Goal: Information Seeking & Learning: Learn about a topic

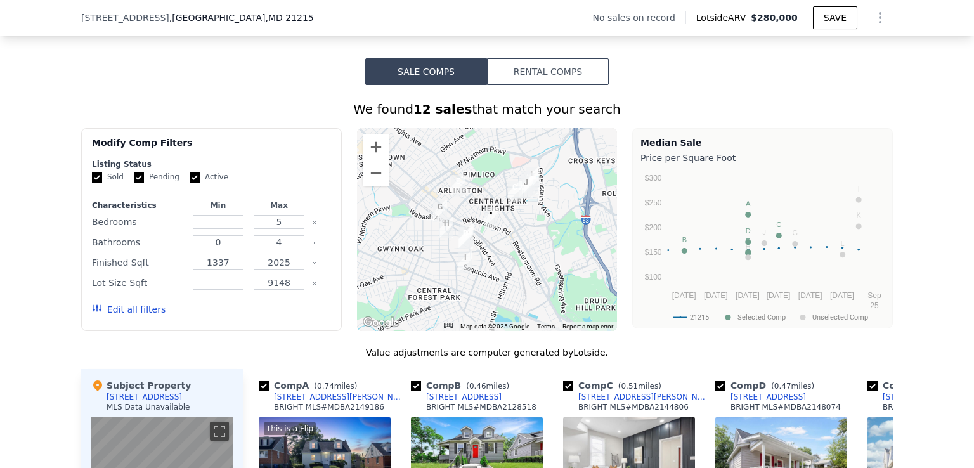
scroll to position [930, 0]
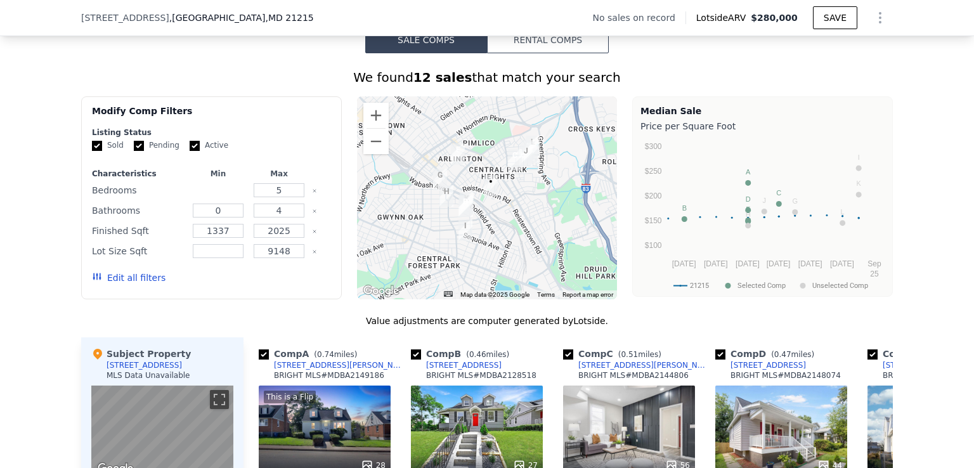
click at [224, 197] on input "number" at bounding box center [218, 190] width 50 height 14
type input "6"
click at [213, 218] on input "0" at bounding box center [218, 211] width 50 height 14
type input "4"
drag, startPoint x: 223, startPoint y: 238, endPoint x: 198, endPoint y: 238, distance: 25.4
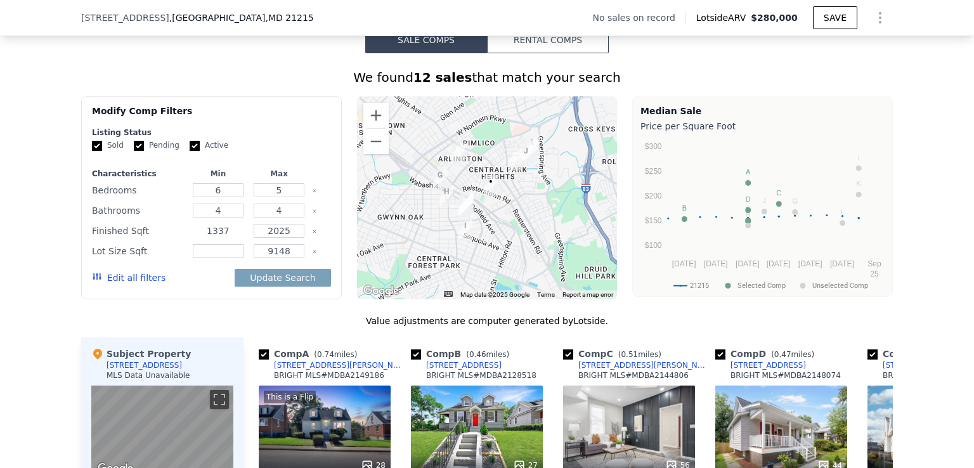
click at [198, 238] on input "1337" at bounding box center [218, 231] width 50 height 14
type input "2"
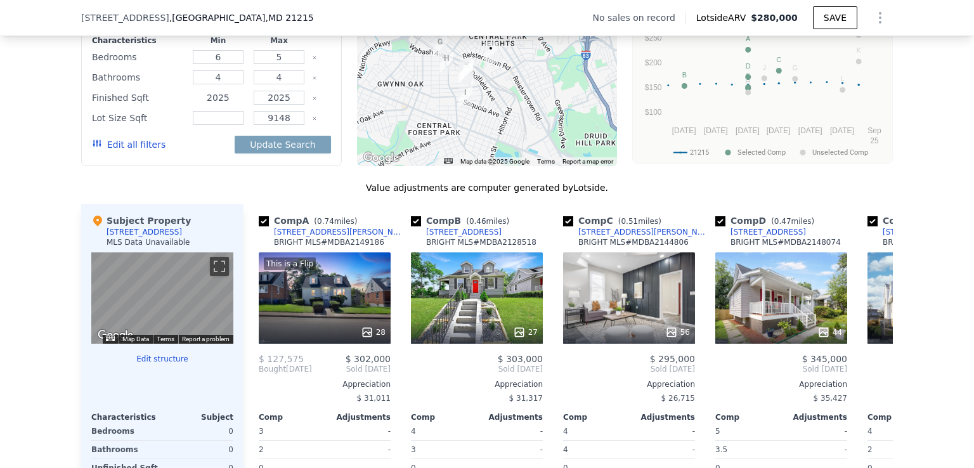
scroll to position [1073, 0]
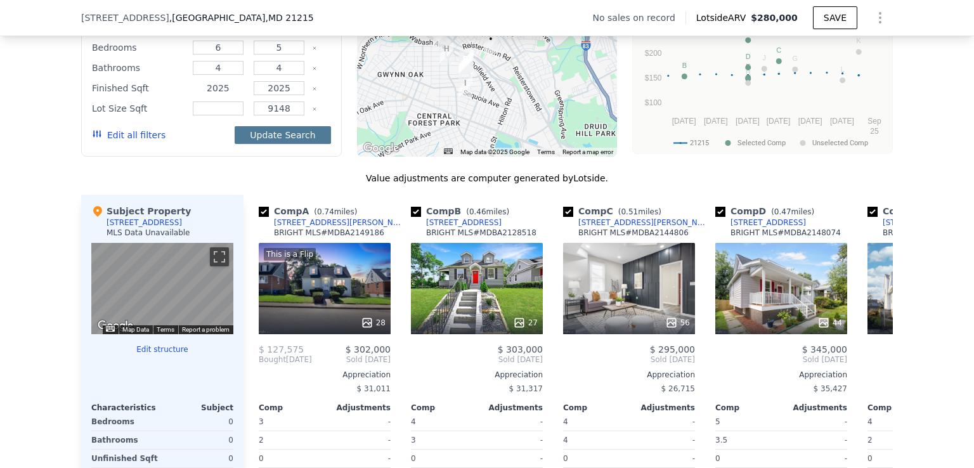
type input "2025"
click at [263, 143] on button "Update Search" at bounding box center [283, 135] width 96 height 18
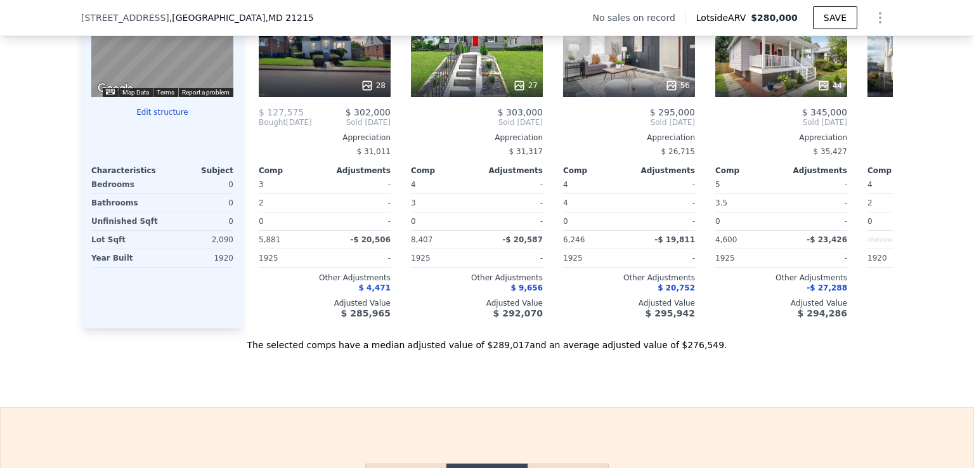
scroll to position [1305, 0]
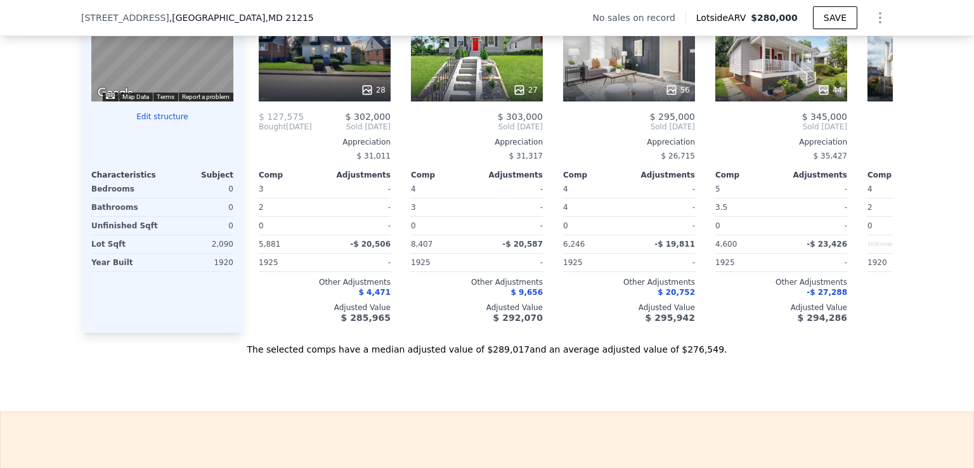
click at [150, 122] on button "Edit structure" at bounding box center [162, 117] width 142 height 10
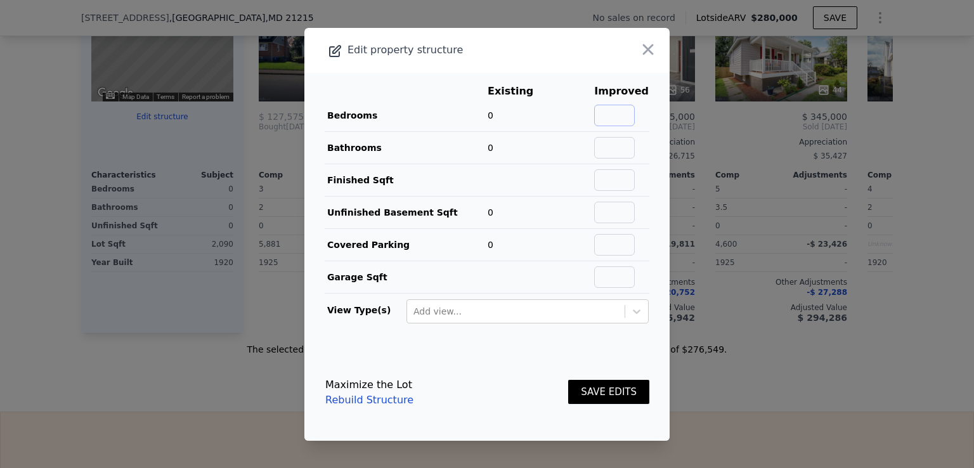
click at [615, 116] on input "text" at bounding box center [614, 116] width 41 height 22
type input "6"
click at [615, 155] on input "text" at bounding box center [614, 148] width 41 height 22
type input "4"
click at [613, 178] on input "text" at bounding box center [614, 180] width 41 height 22
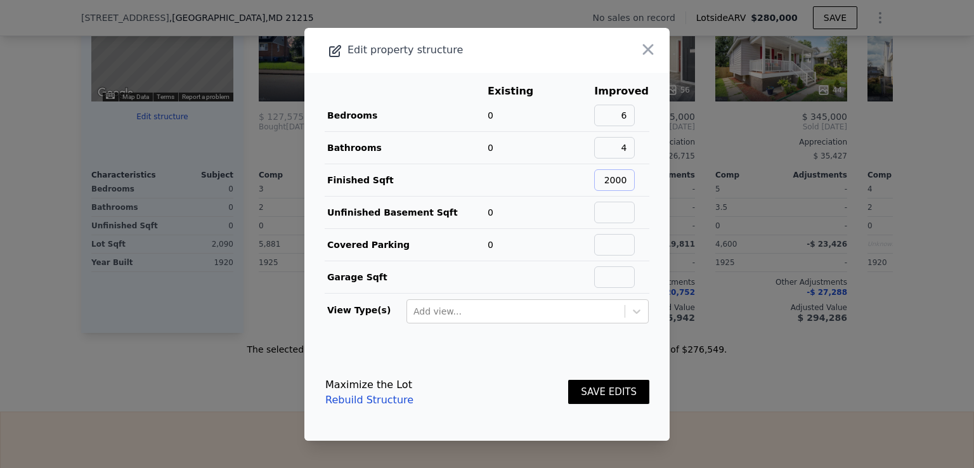
type input "2000"
click at [601, 396] on button "SAVE EDITS" at bounding box center [608, 392] width 81 height 25
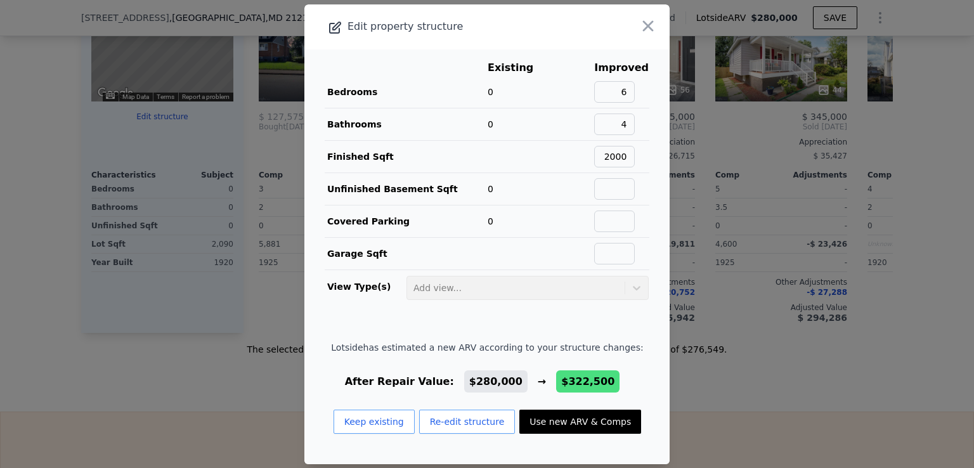
click at [535, 417] on button "Use new ARV & Comps" at bounding box center [580, 422] width 122 height 24
type input "0"
type input "1609"
type input "2747"
type input "4500"
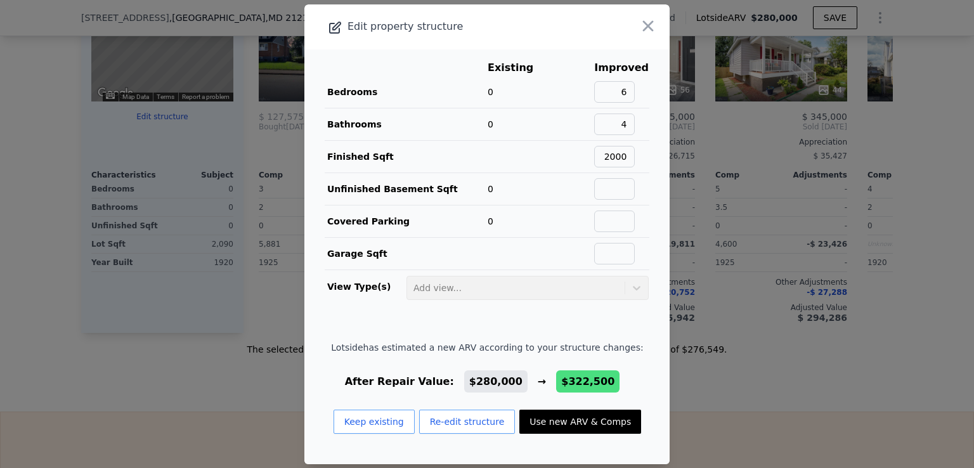
type input "11250"
checkbox input "false"
type input "$ 322,500"
type input "$ 70,167"
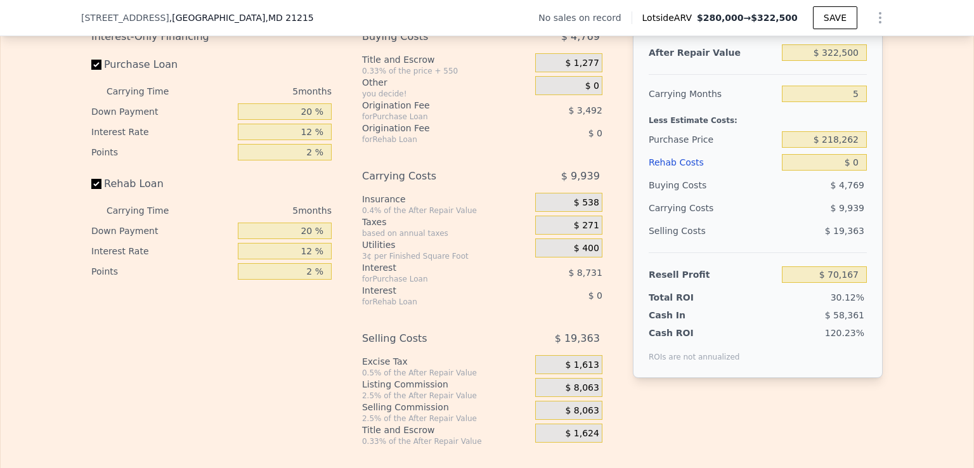
scroll to position [1839, 0]
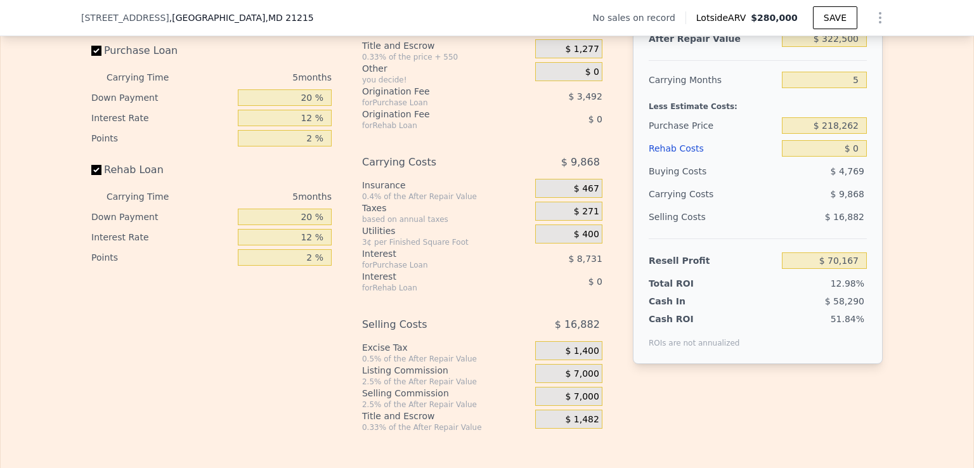
type input "1337"
type input "2025"
type input "9148"
type input "$ 280,000"
type input "$ 30,219"
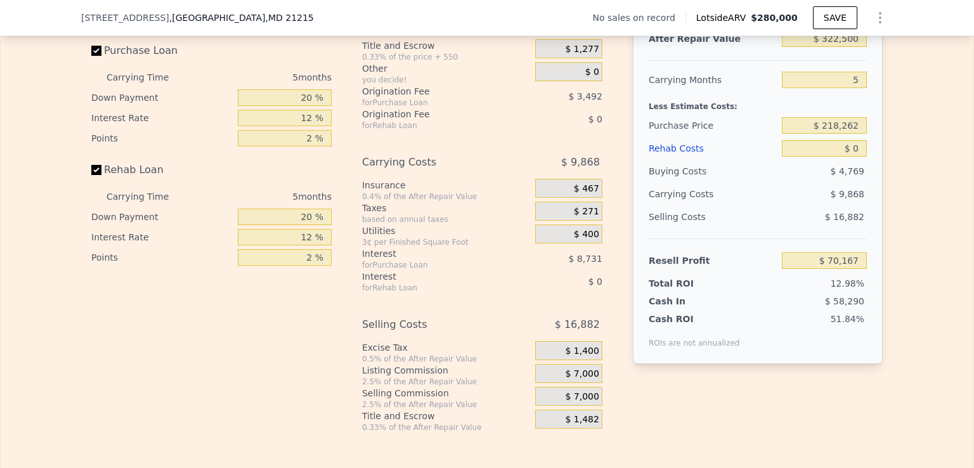
checkbox input "true"
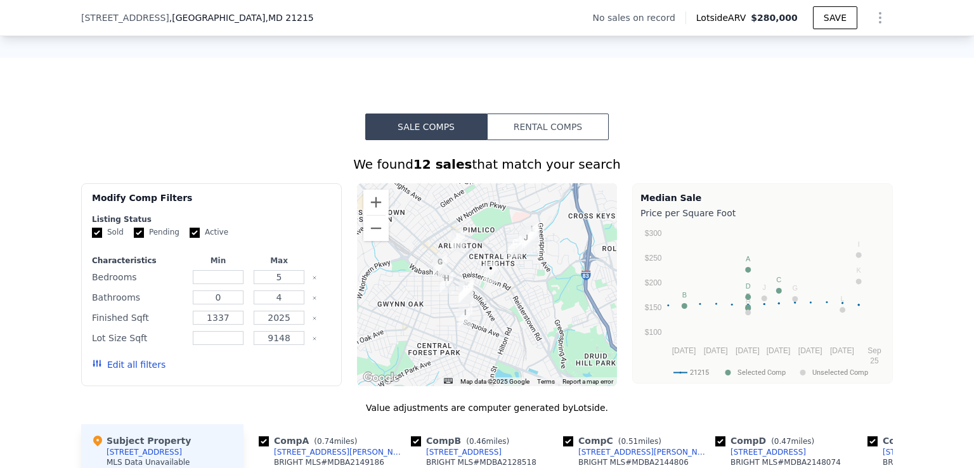
scroll to position [355, 0]
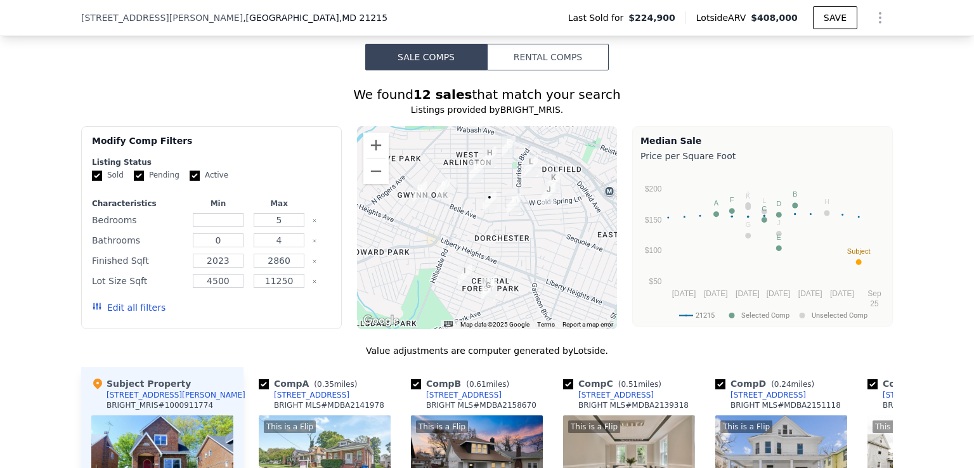
scroll to position [1033, 0]
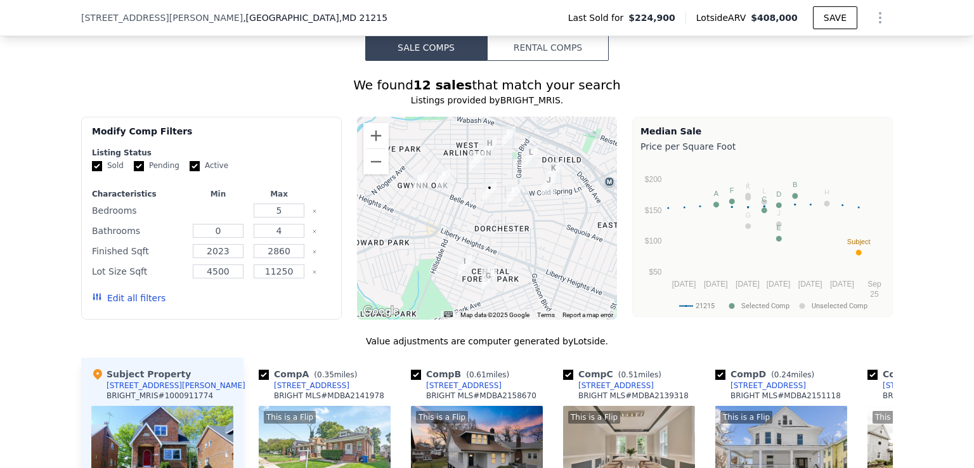
click at [202, 212] on input "number" at bounding box center [218, 211] width 50 height 14
type input "3"
click at [211, 238] on input "0" at bounding box center [218, 231] width 50 height 14
type input "4"
drag, startPoint x: 231, startPoint y: 259, endPoint x: 127, endPoint y: 245, distance: 105.0
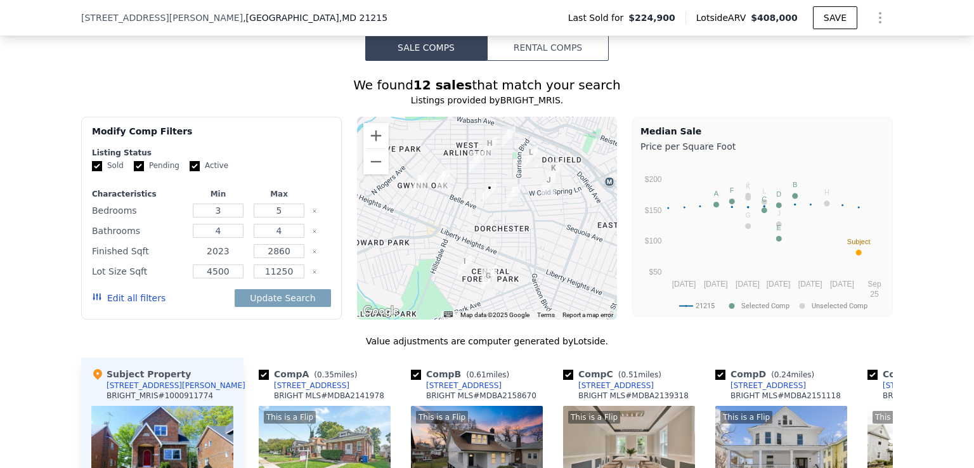
click at [127, 245] on div "Characteristics Min Max Bedrooms 3 5 Bathrooms 4 4 Finished Sqft 2023 2860 Lot …" at bounding box center [211, 252] width 239 height 127
type input "2023"
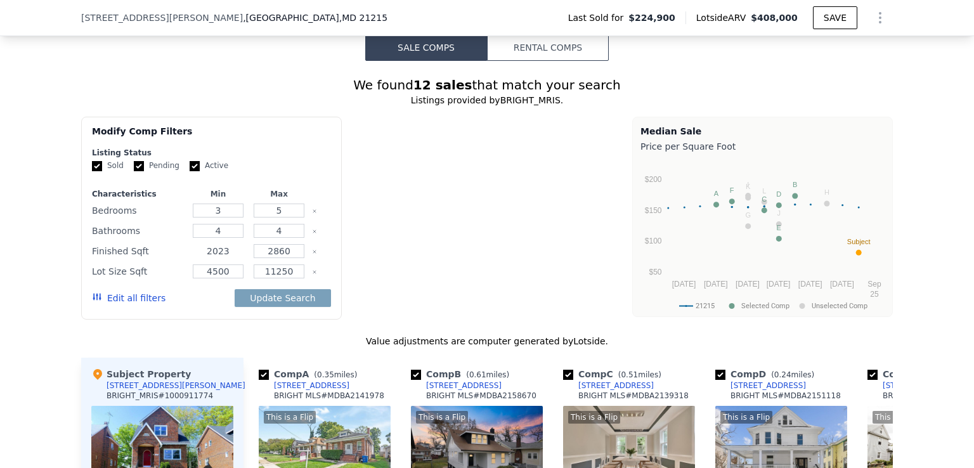
type input "0"
type input "2023"
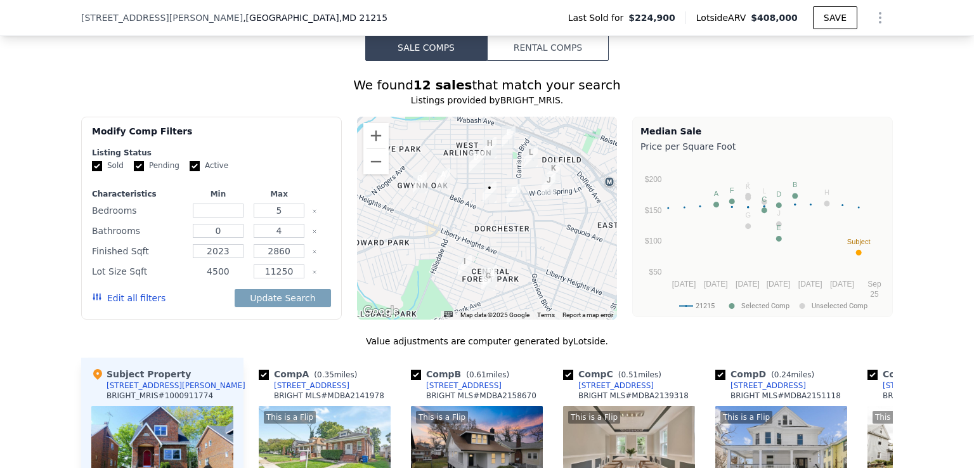
drag, startPoint x: 225, startPoint y: 280, endPoint x: 164, endPoint y: 282, distance: 61.6
click at [164, 280] on div "Lot Size Sqft 4500 11250" at bounding box center [211, 272] width 239 height 18
type input "6360"
click at [228, 257] on input "2023" at bounding box center [218, 251] width 50 height 14
type input "2540"
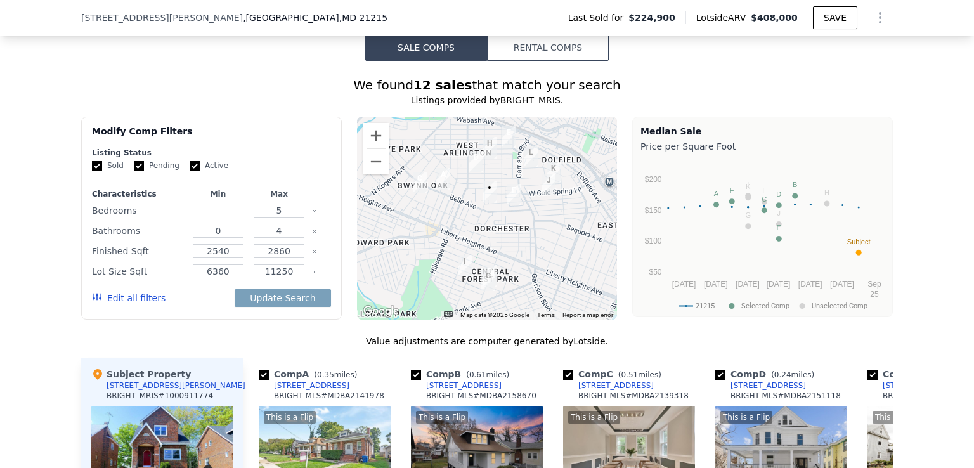
click at [214, 218] on input "number" at bounding box center [218, 211] width 50 height 14
type input "3"
click at [219, 238] on input "0" at bounding box center [218, 231] width 50 height 14
type input "4"
click at [276, 306] on button "Update Search" at bounding box center [283, 298] width 96 height 18
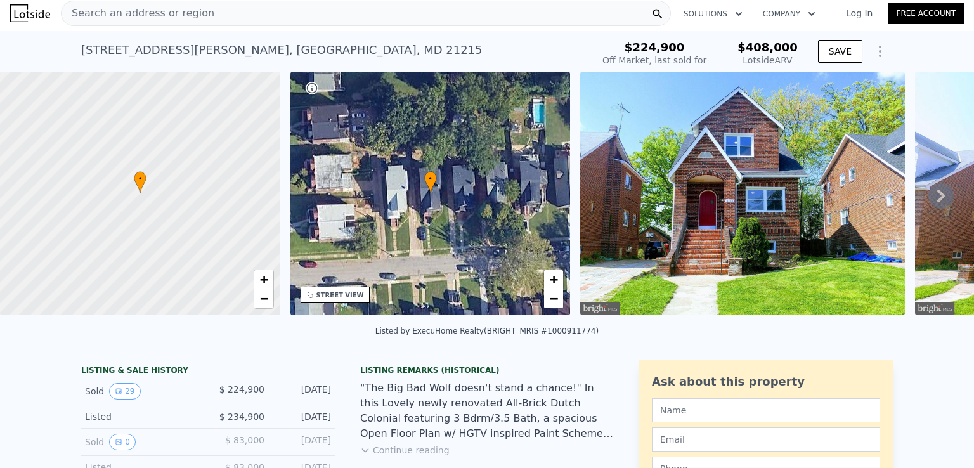
scroll to position [0, 0]
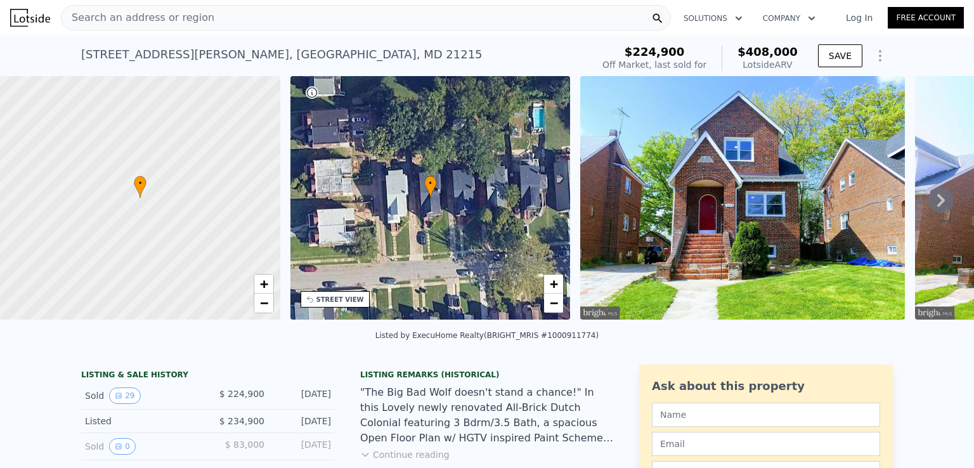
type input "0"
type input "2023"
type input "4500"
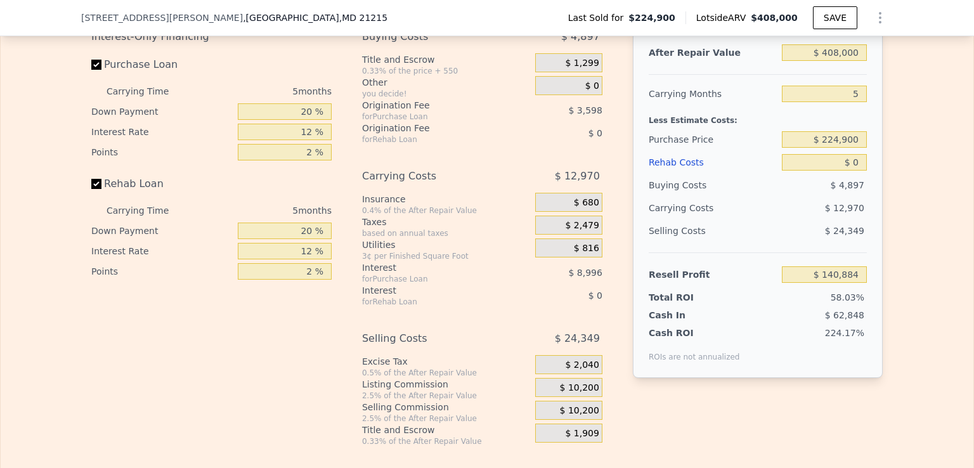
scroll to position [1990, 0]
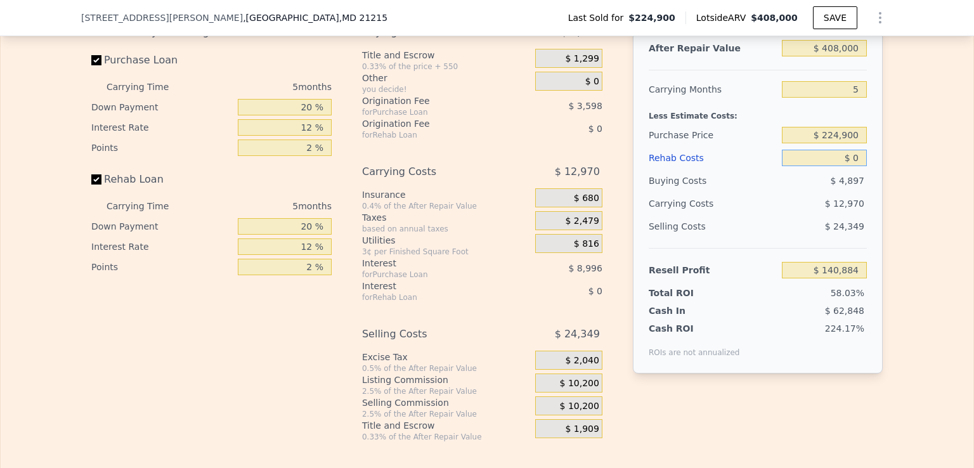
click at [847, 166] on input "$ 0" at bounding box center [824, 158] width 85 height 16
type input "$ 10"
type input "$ 140,874"
type input "$ 100"
type input "$ 140,777"
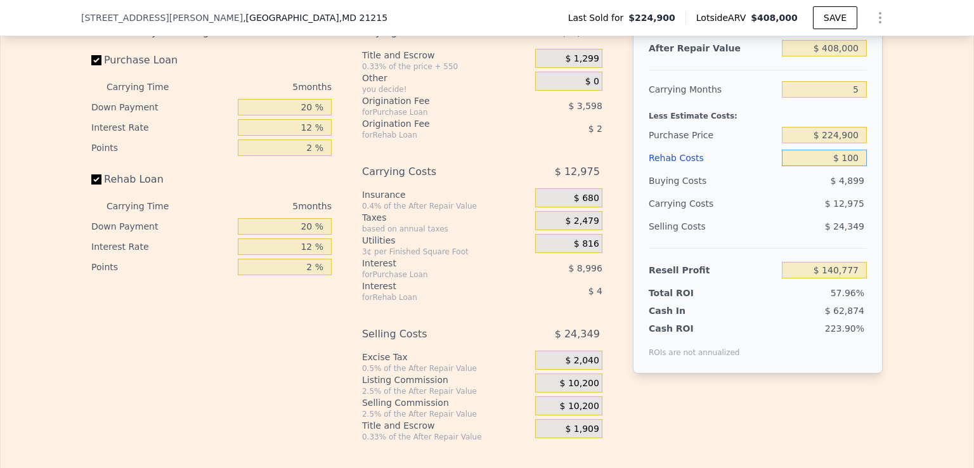
type input "$ 1,000"
type input "$ 139,828"
type input "$ 10,000"
type input "$ 130,324"
type input "$ 100,000"
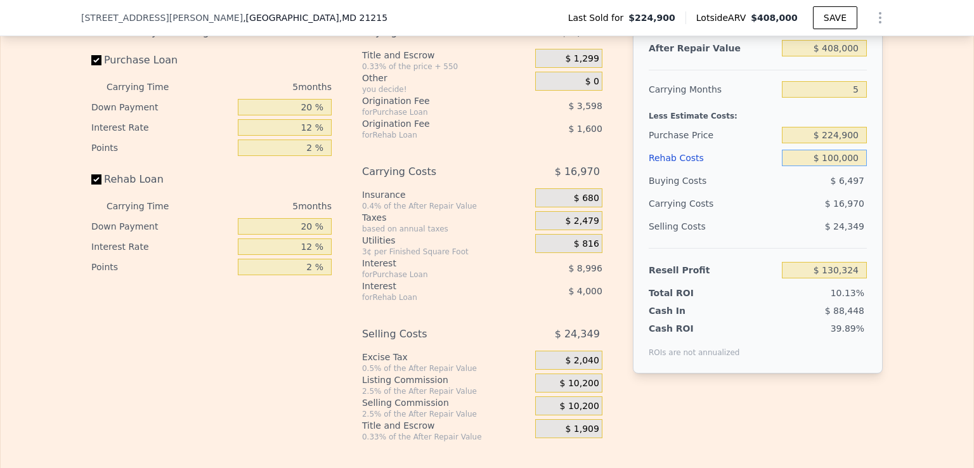
type input "$ 35,284"
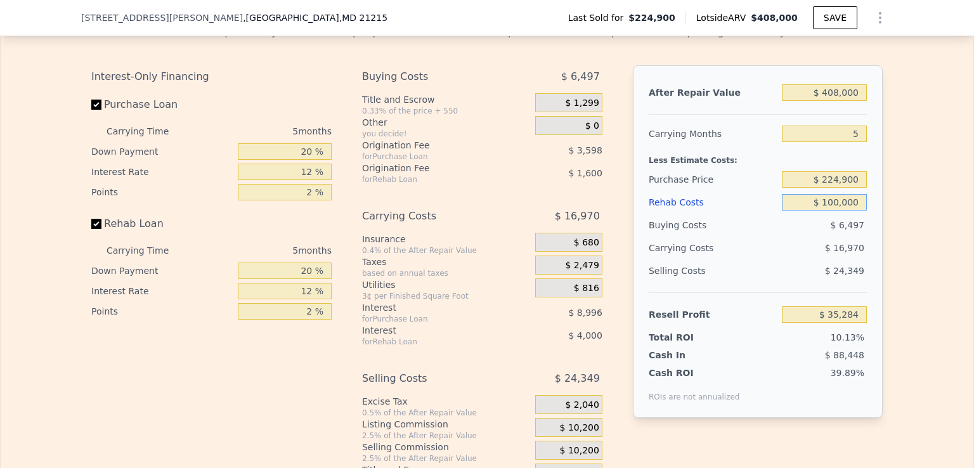
scroll to position [1961, 0]
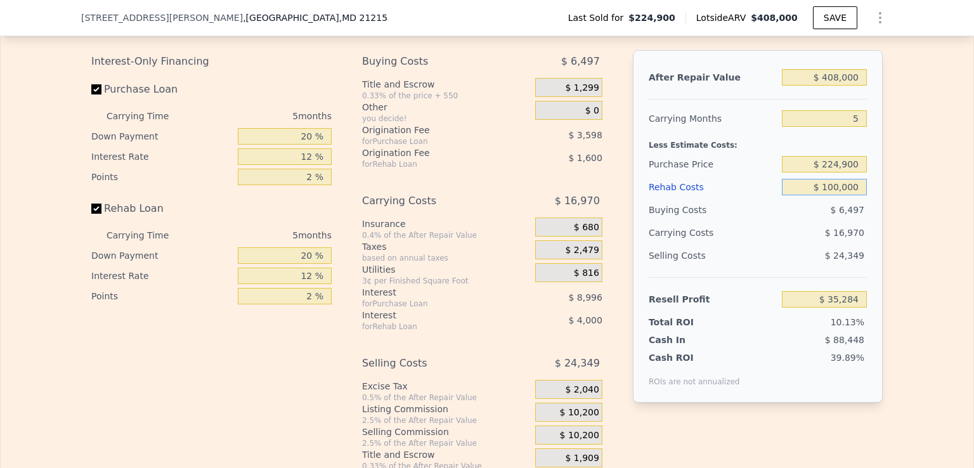
type input "$ 100,000"
click at [302, 304] on input "2 %" at bounding box center [285, 296] width 94 height 16
type input "4 %"
type input "$ 33,684"
type input "4 %"
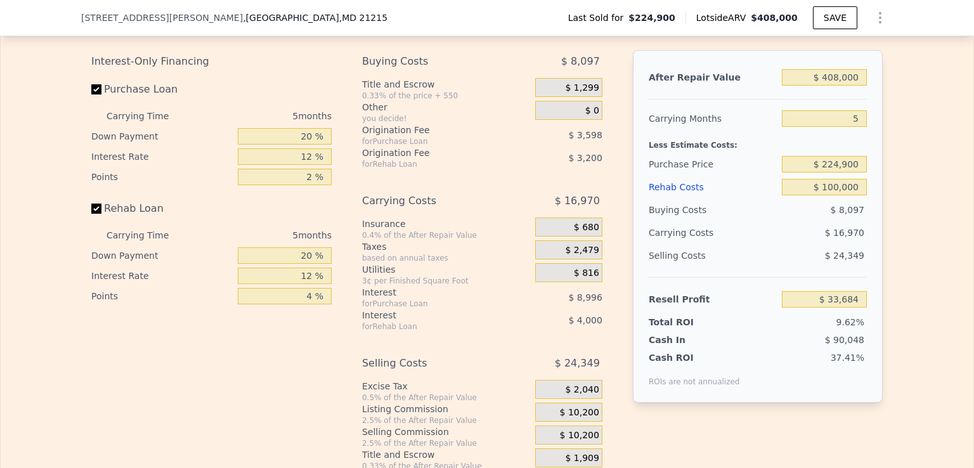
click at [936, 303] on div "Edit the assumptions in yellow boxes. Input profit to calculate an offer price.…" at bounding box center [487, 235] width 973 height 472
drag, startPoint x: 308, startPoint y: 191, endPoint x: 299, endPoint y: 190, distance: 8.9
click at [299, 185] on input "2 %" at bounding box center [285, 177] width 94 height 16
type input "4 %"
type input "$ 30,085"
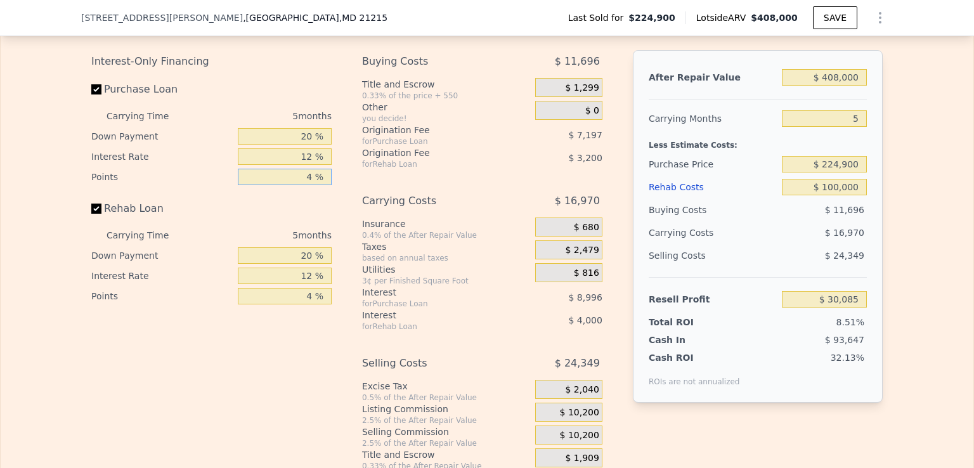
type input "4 %"
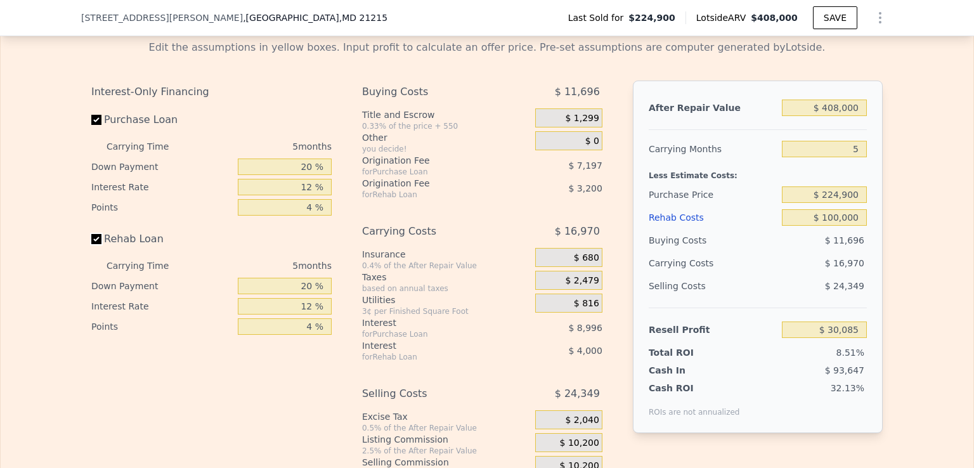
scroll to position [1917, 0]
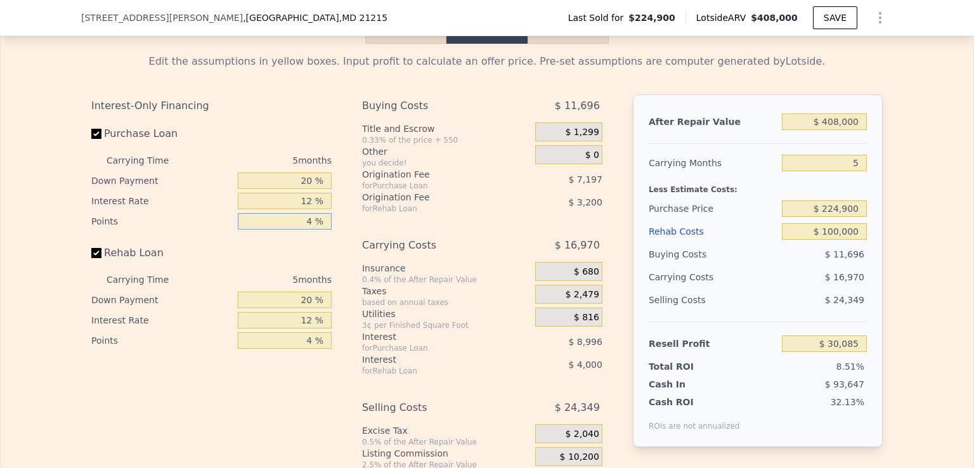
click at [309, 230] on input "4 %" at bounding box center [285, 221] width 94 height 16
type input "3 %"
type input "$ 31,884"
type input "3 %"
drag, startPoint x: 311, startPoint y: 354, endPoint x: 304, endPoint y: 355, distance: 6.4
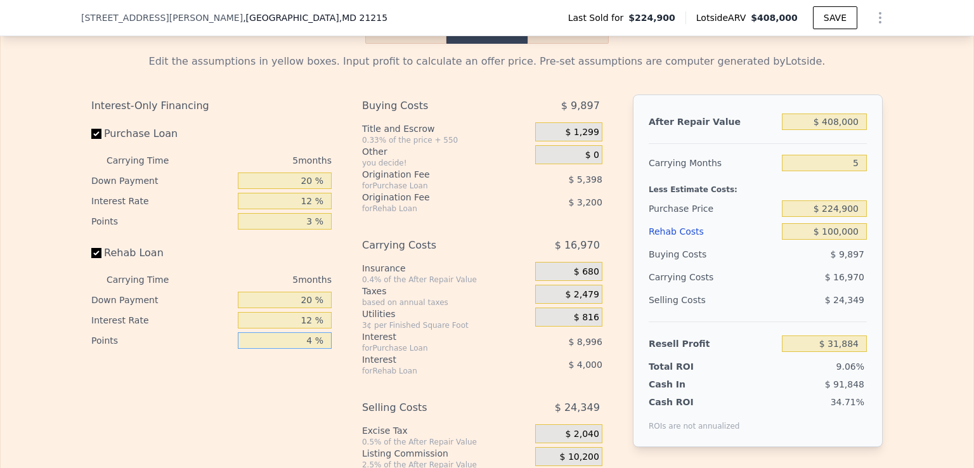
click at [304, 349] on input "4 %" at bounding box center [285, 340] width 94 height 16
type input "3 %"
type input "$ 32,684"
type input "3 %"
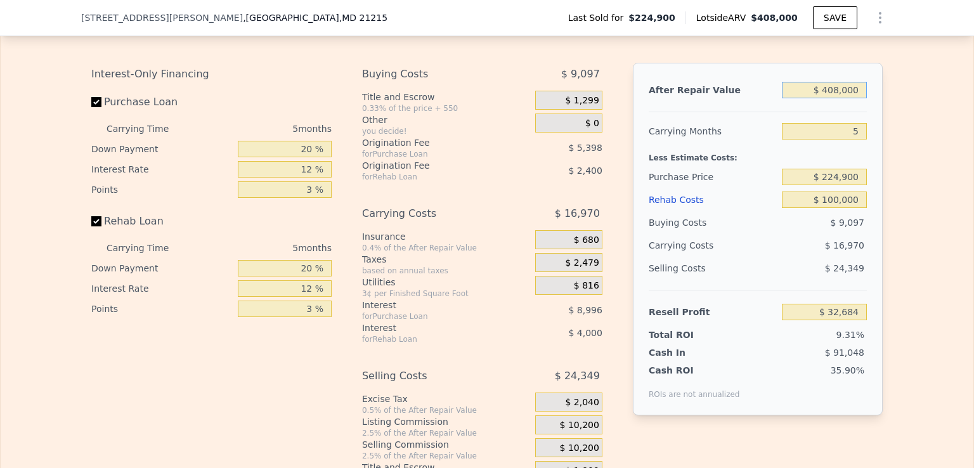
scroll to position [1954, 0]
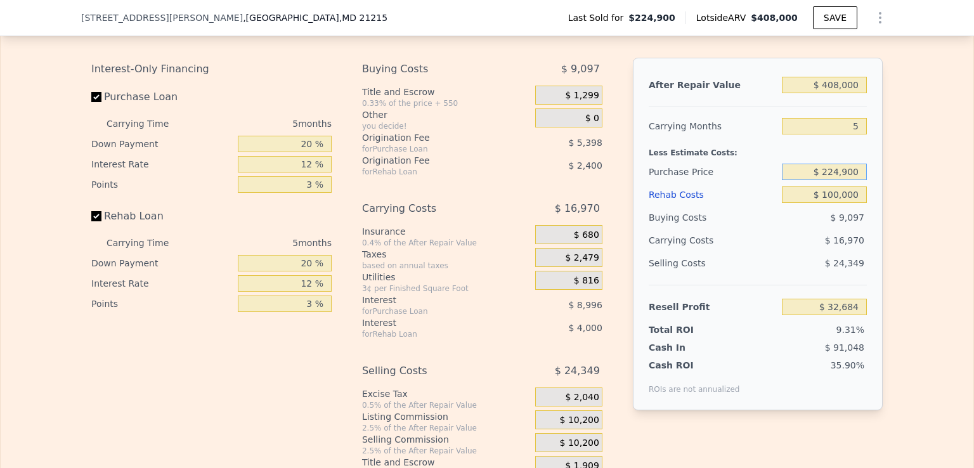
drag, startPoint x: 835, startPoint y: 188, endPoint x: 826, endPoint y: 189, distance: 8.9
click at [826, 180] on input "$ 224,900" at bounding box center [824, 172] width 85 height 16
type input "$ 214,900"
type input "$ 43,357"
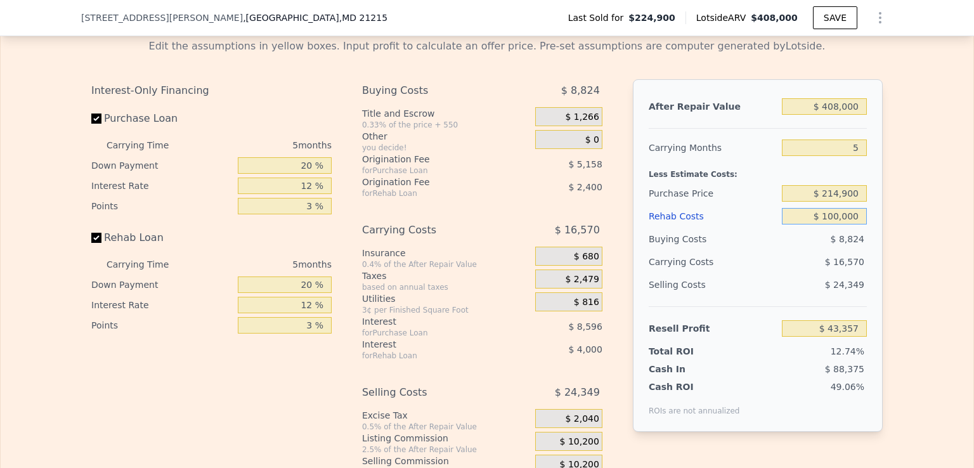
scroll to position [1942, 0]
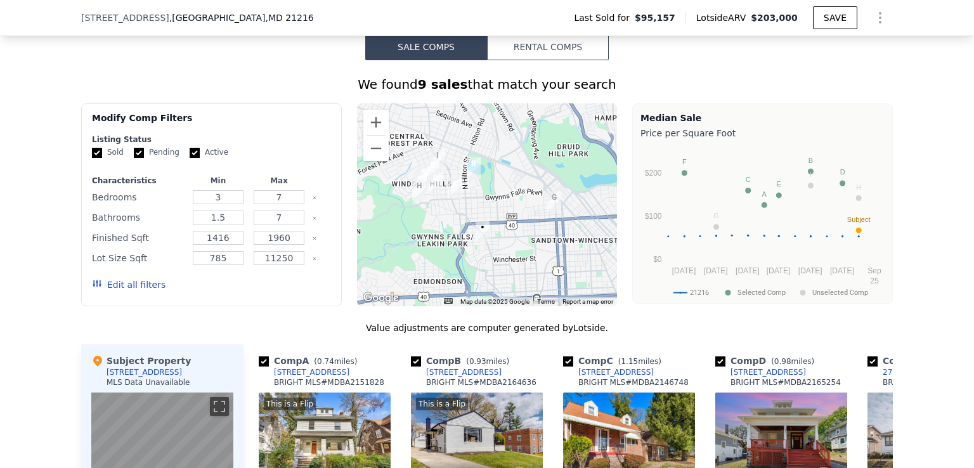
scroll to position [974, 0]
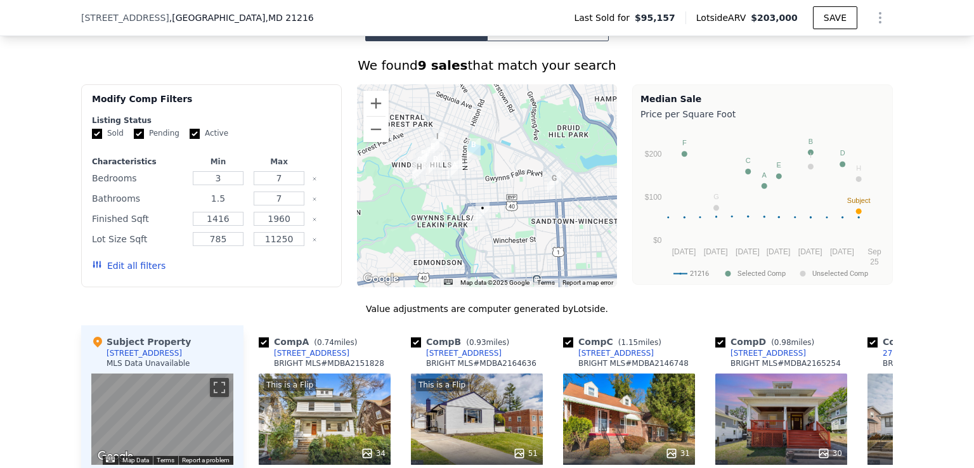
click at [219, 206] on input "1.5" at bounding box center [218, 199] width 50 height 14
type input "1"
type input "2"
click at [274, 275] on button "Update Search" at bounding box center [283, 266] width 96 height 18
checkbox input "false"
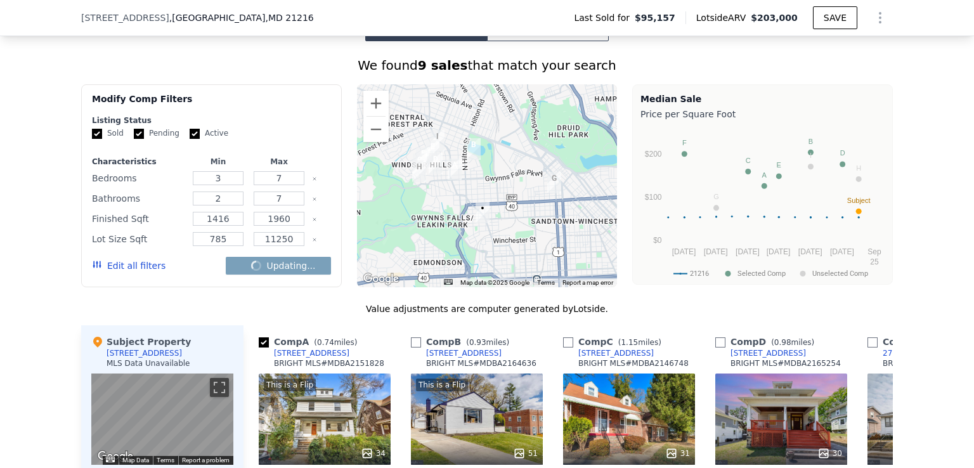
checkbox input "false"
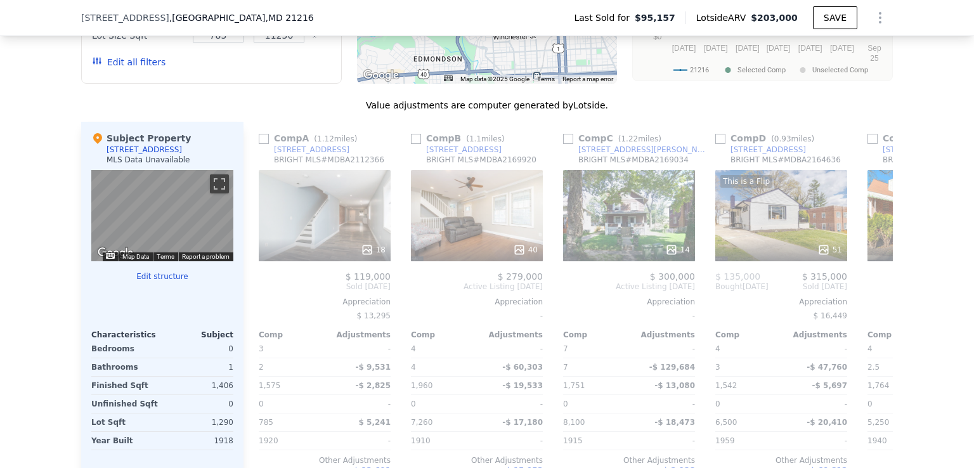
scroll to position [1243, 0]
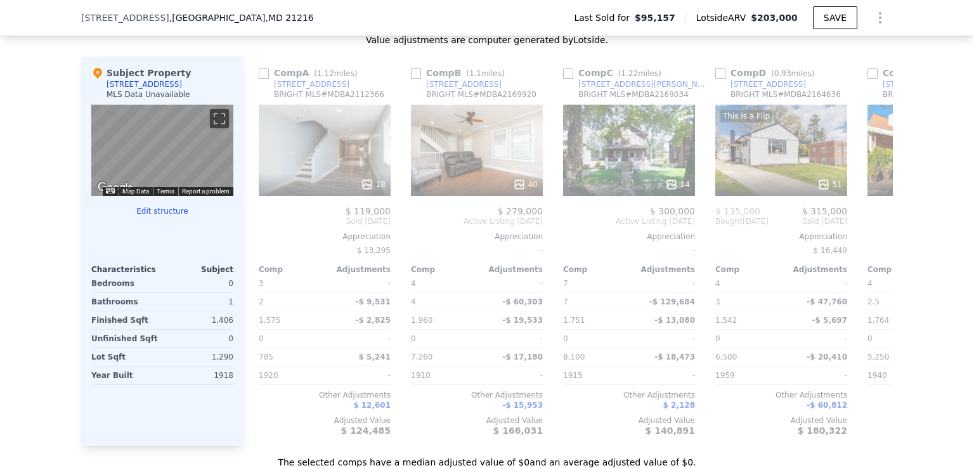
click at [142, 216] on button "Edit structure" at bounding box center [162, 211] width 142 height 10
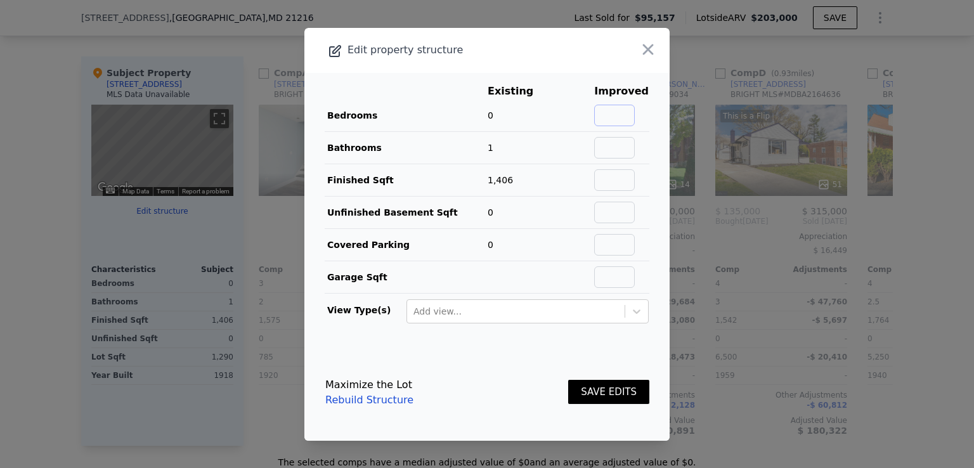
click at [622, 117] on input "text" at bounding box center [614, 116] width 41 height 22
type input "3"
click at [614, 150] on input "2" at bounding box center [614, 148] width 41 height 22
type input "2"
click at [608, 213] on input "text" at bounding box center [614, 213] width 41 height 22
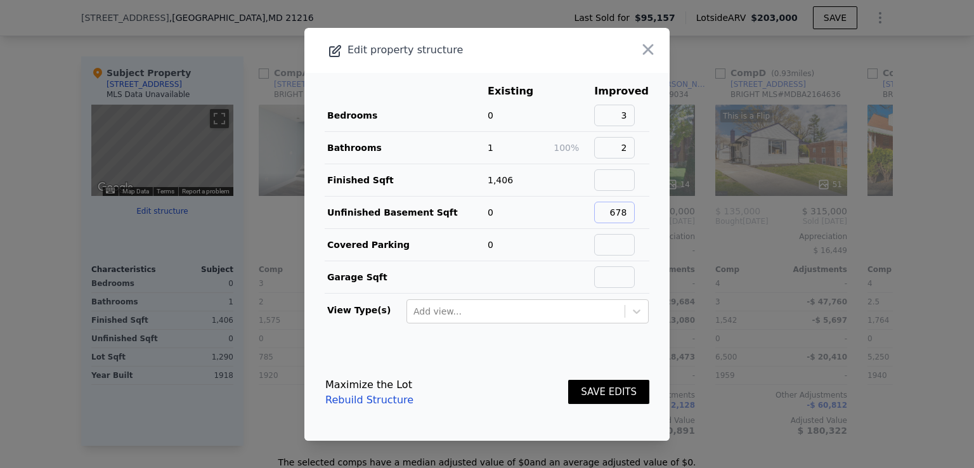
type input "678"
click at [592, 388] on button "SAVE EDITS" at bounding box center [608, 392] width 81 height 25
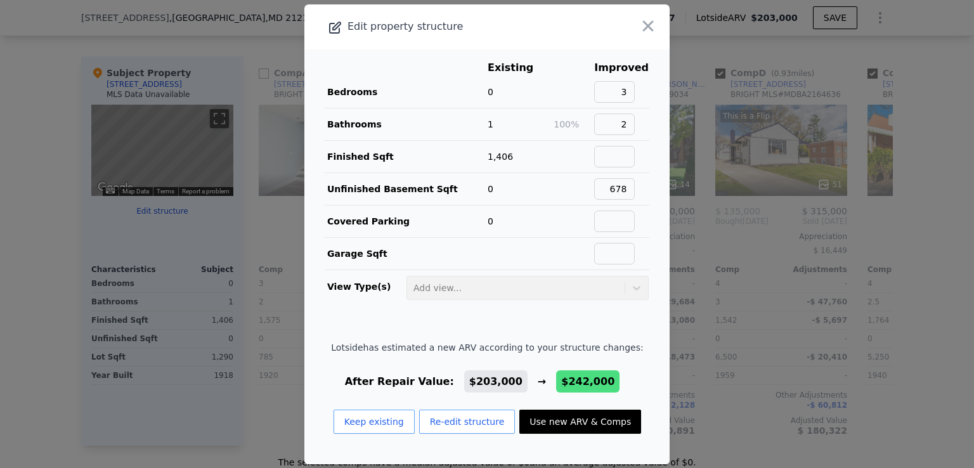
type input "1.5"
checkbox input "true"
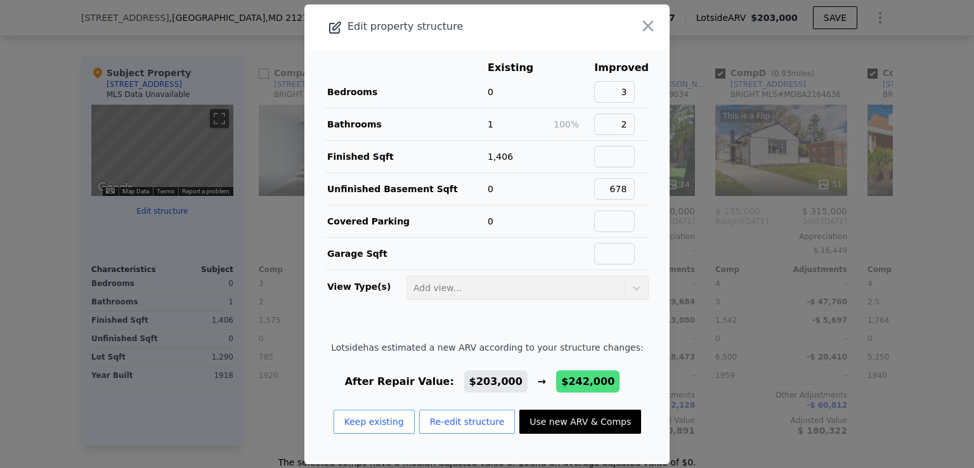
checkbox input "true"
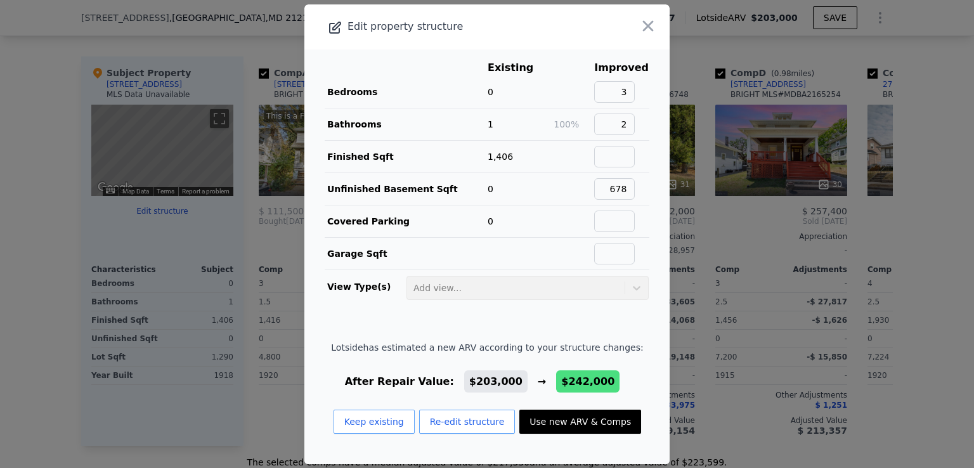
click at [544, 422] on button "Use new ARV & Comps" at bounding box center [580, 422] width 122 height 24
type input "$ 242,000"
type input "$ 124,845"
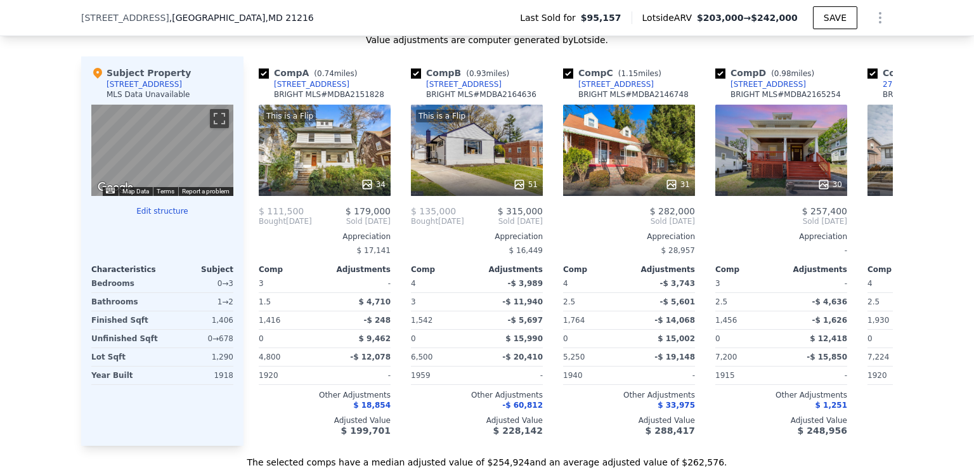
click at [142, 216] on button "Edit structure" at bounding box center [162, 211] width 142 height 10
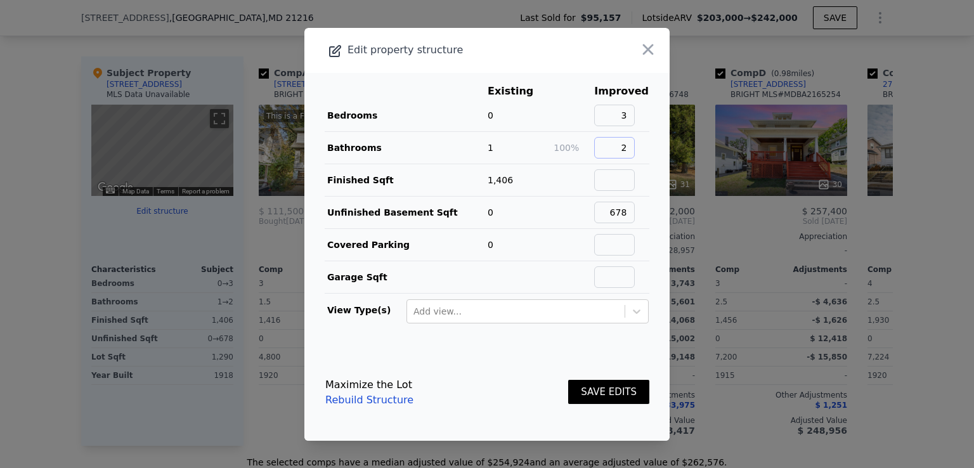
click at [623, 148] on input "2" at bounding box center [614, 148] width 41 height 22
type input "1.5"
click at [598, 389] on button "SAVE EDITS" at bounding box center [608, 392] width 81 height 25
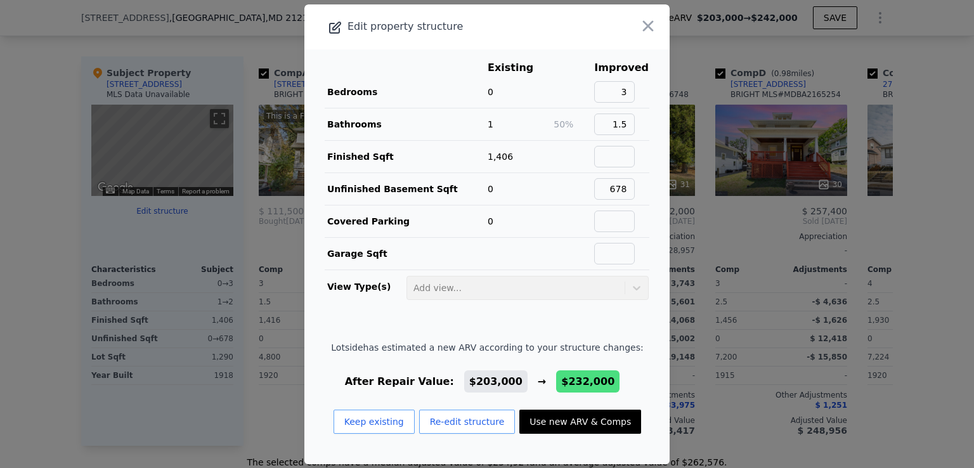
click at [554, 420] on button "Use new ARV & Comps" at bounding box center [580, 422] width 122 height 24
type input "$ 232,000"
type input "$ 115,444"
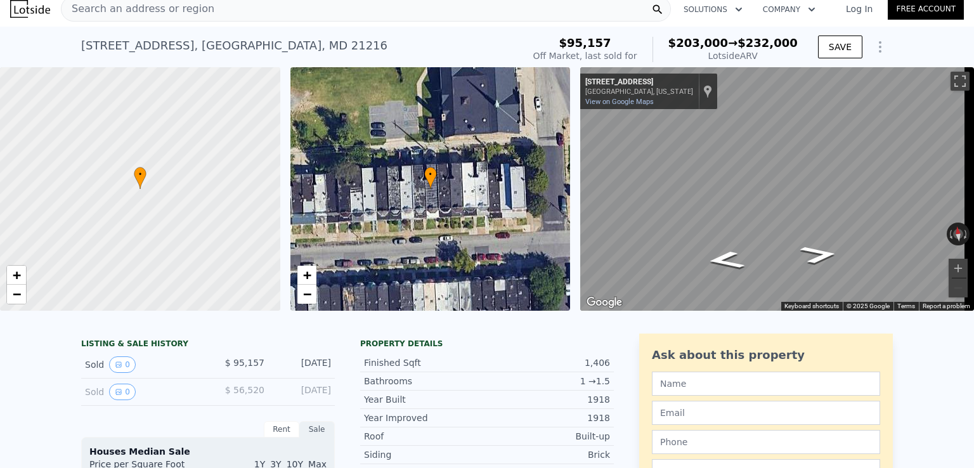
scroll to position [0, 0]
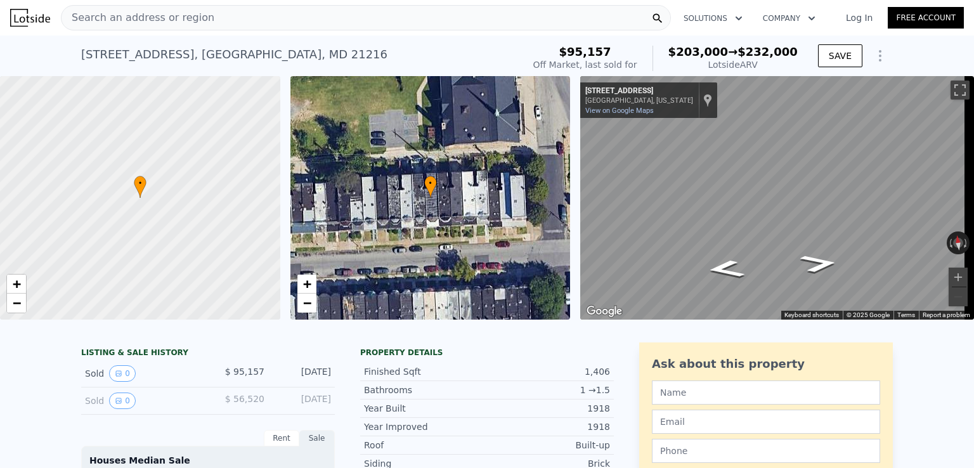
type input "$ 203,000"
type input "$ 88,185"
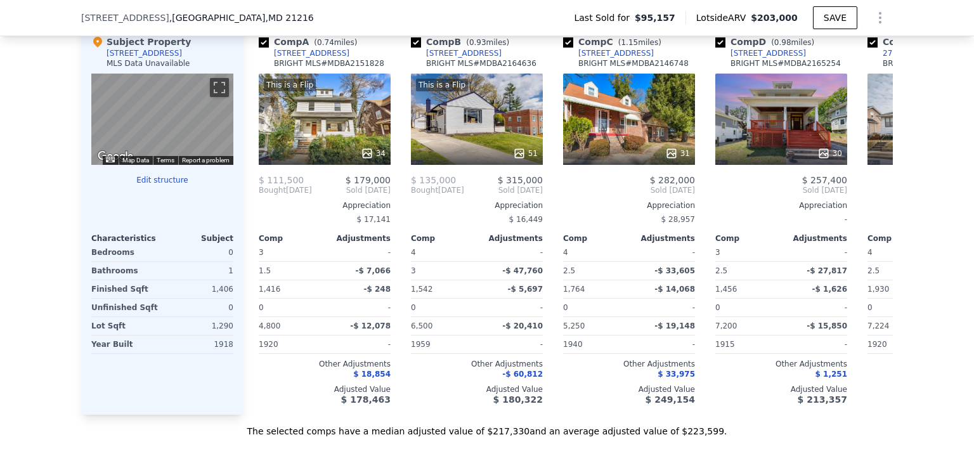
scroll to position [1283, 0]
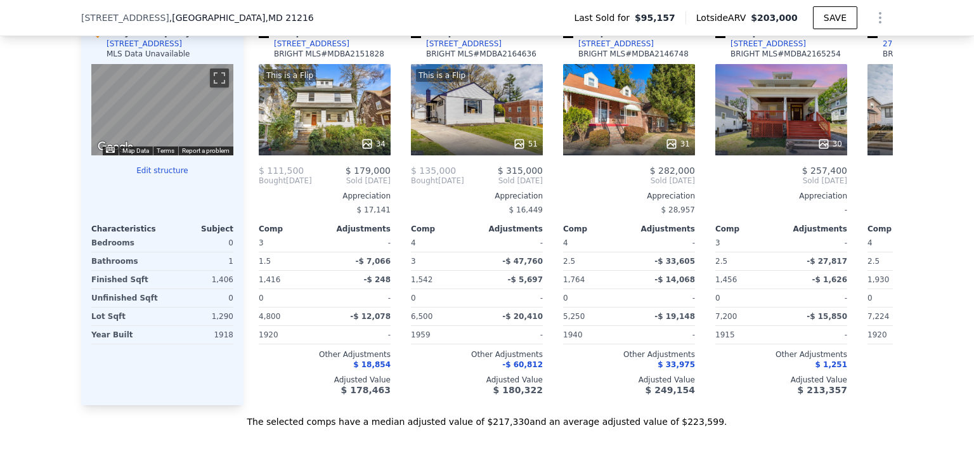
click at [148, 176] on button "Edit structure" at bounding box center [162, 171] width 142 height 10
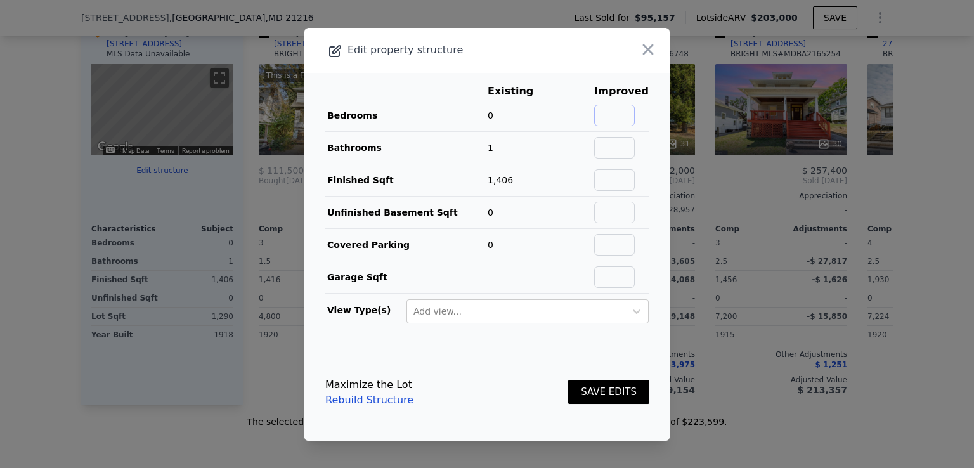
click at [622, 111] on input "text" at bounding box center [614, 116] width 41 height 22
type input "3"
click at [622, 144] on input "text" at bounding box center [614, 148] width 41 height 22
type input "1.5"
click at [608, 208] on input "text" at bounding box center [614, 213] width 41 height 22
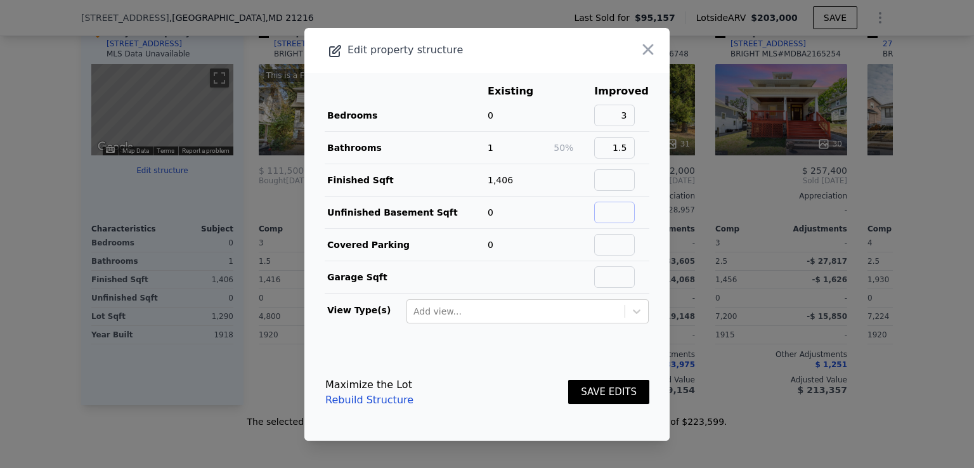
type input "678"
click at [587, 391] on button "SAVE EDITS" at bounding box center [608, 392] width 81 height 25
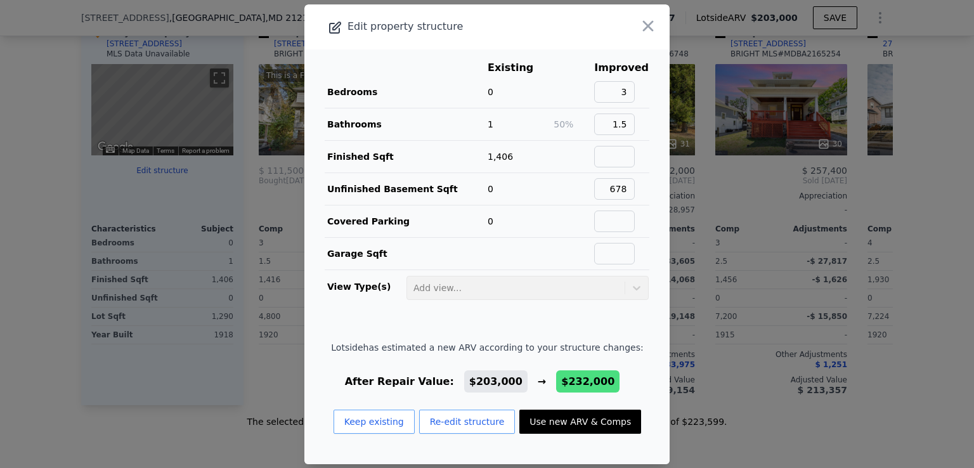
click at [533, 419] on button "Use new ARV & Comps" at bounding box center [580, 422] width 122 height 24
type input "$ 232,000"
type input "$ 115,444"
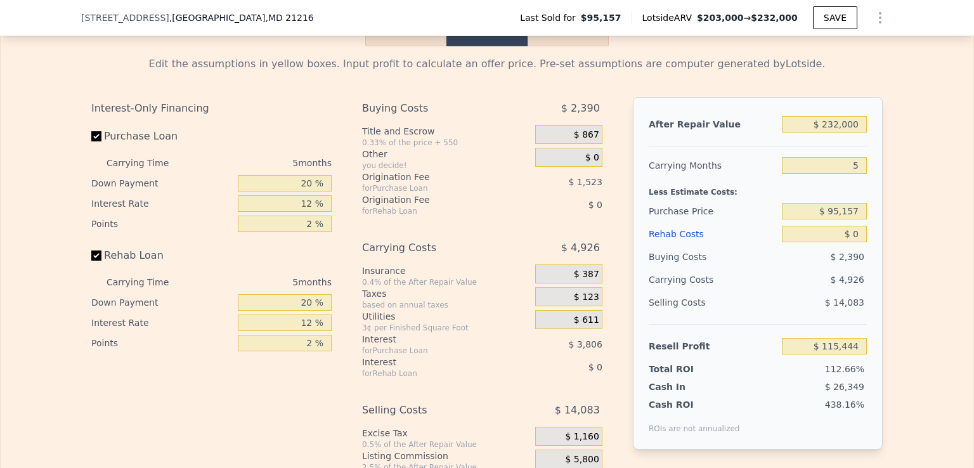
scroll to position [1794, 0]
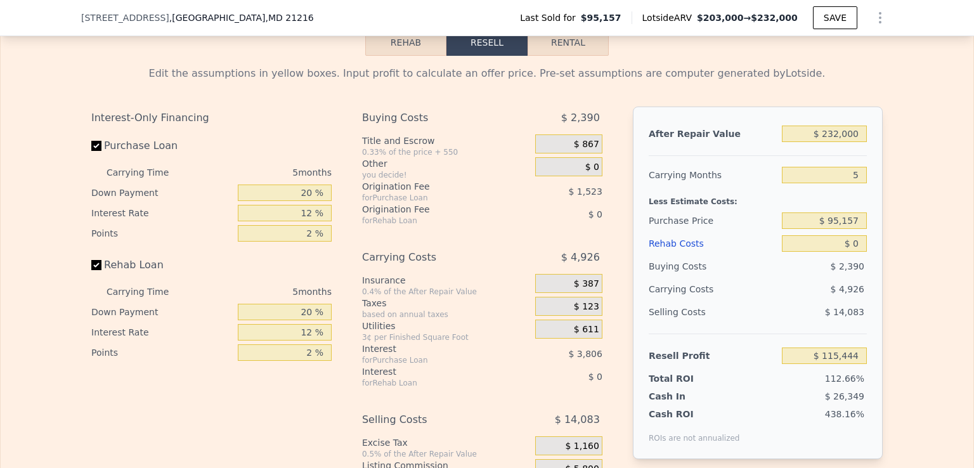
click at [393, 56] on button "Rehab" at bounding box center [405, 42] width 81 height 27
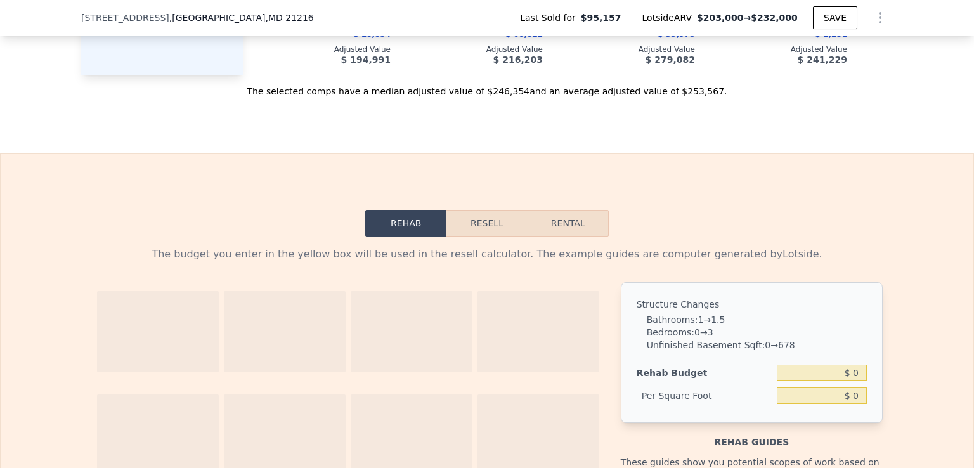
scroll to position [1604, 0]
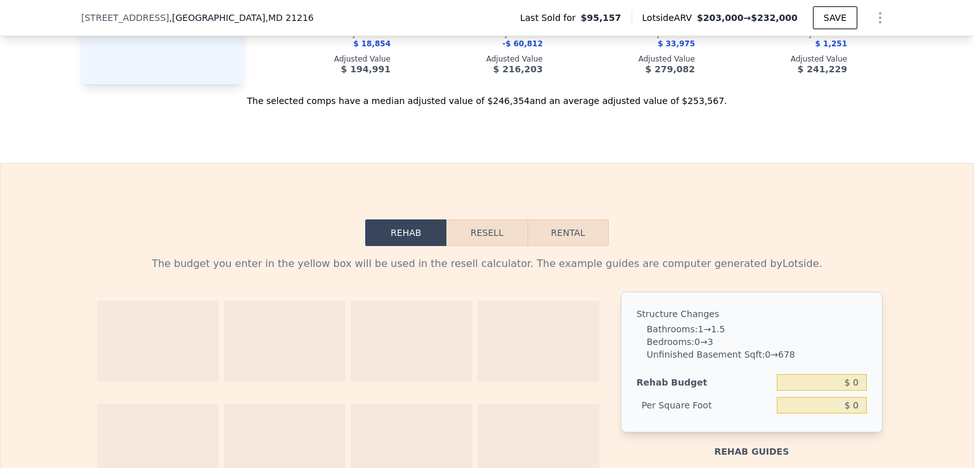
click at [486, 246] on button "Resell" at bounding box center [487, 232] width 81 height 27
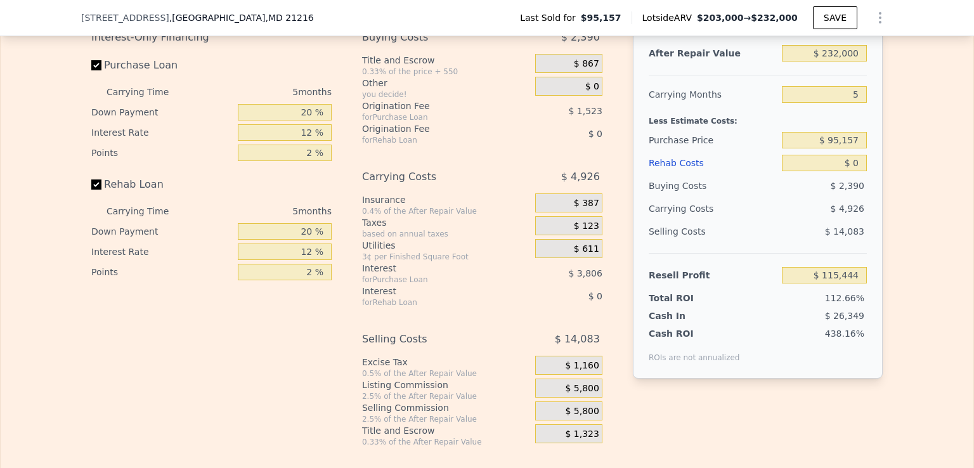
scroll to position [1880, 0]
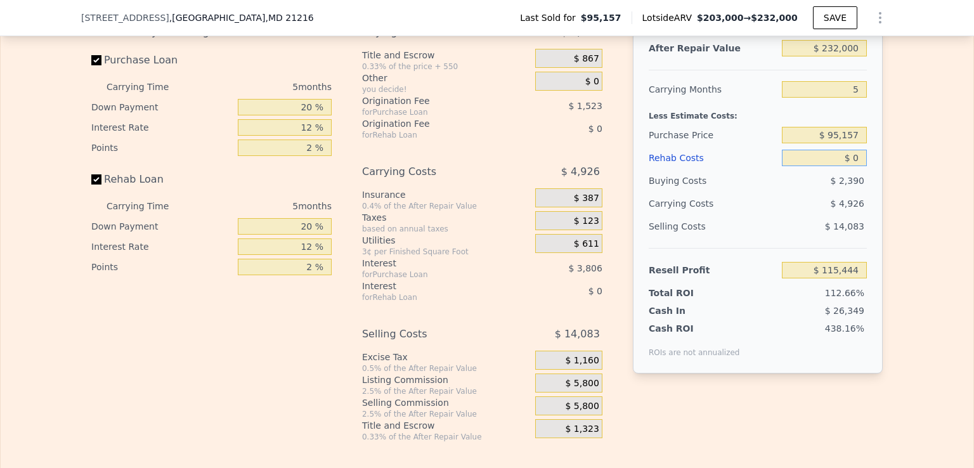
click at [830, 166] on input "$ 0" at bounding box center [824, 158] width 85 height 16
type input "$ 60"
type input "$ 115,383"
type input "$ 600"
type input "$ 114,809"
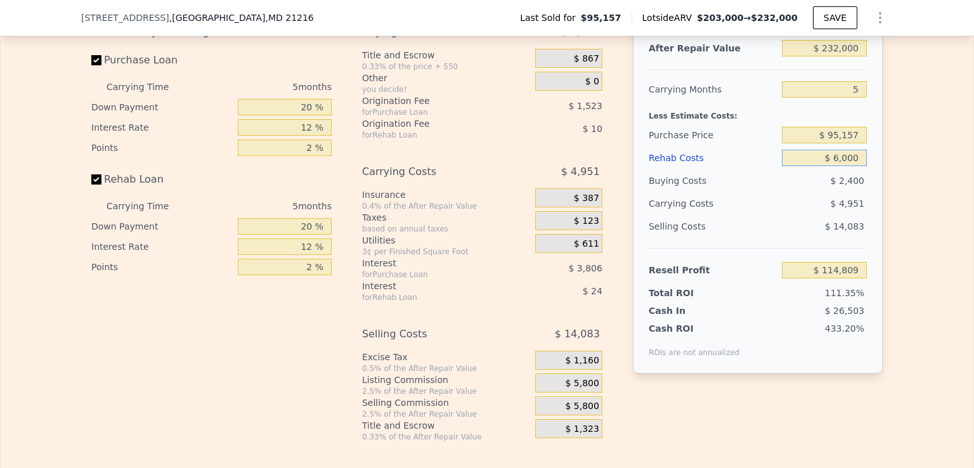
type input "$ 60,000"
type input "$ 52,084"
type input "$ 60,000"
type input "$ 203,000"
type input "$ 0"
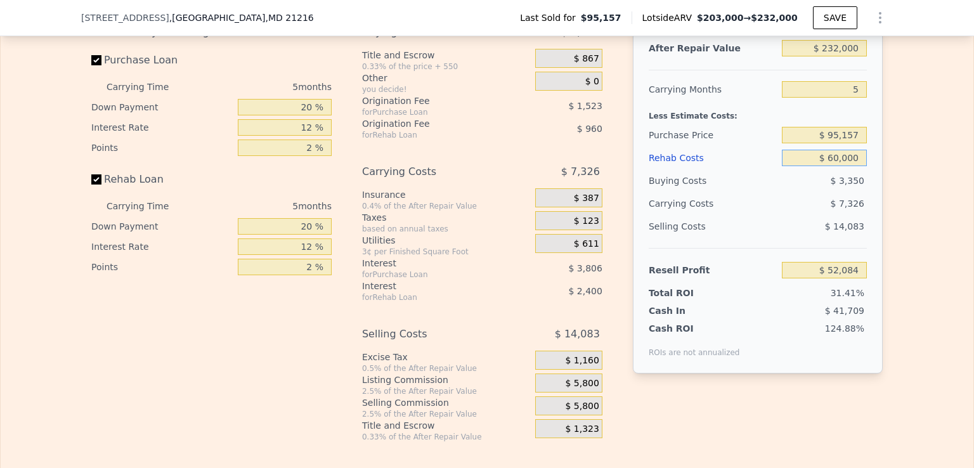
type input "$ 88,185"
type input "$ 01"
type input "$ 88,184"
type input "$ 010"
type input "$ 88,175"
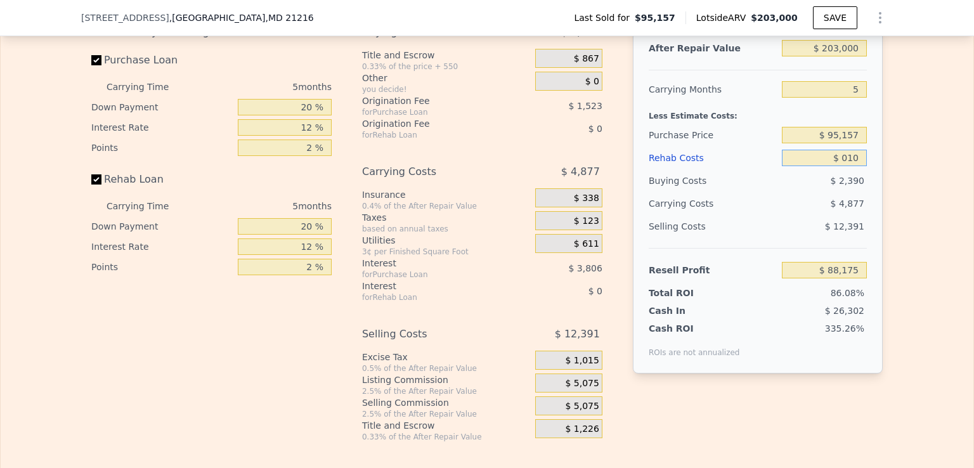
type input "$ 0100"
type input "$ 88,078"
type input "$ 0"
type input "$ 88,185"
click at [821, 166] on input "$ 0" at bounding box center [824, 158] width 85 height 16
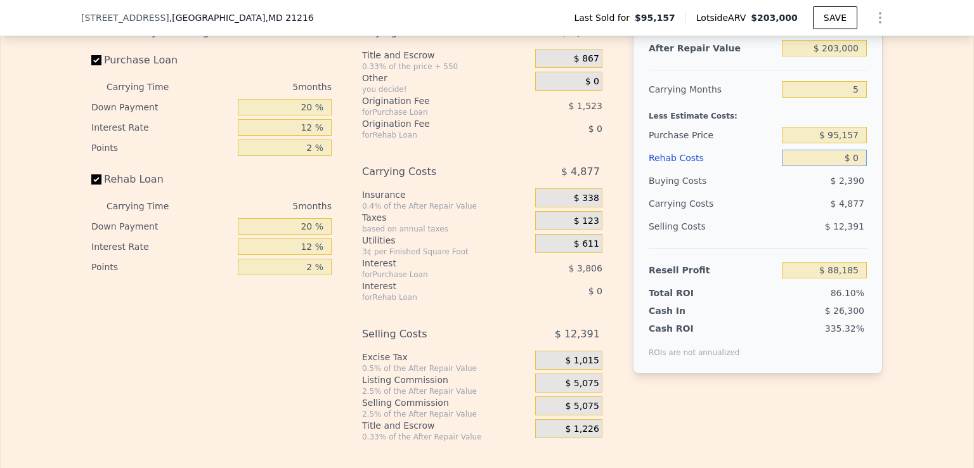
type input "$ 10"
type input "$ 88,175"
type input "$ 10,000"
type input "$ 77,625"
type input "$ 100,000"
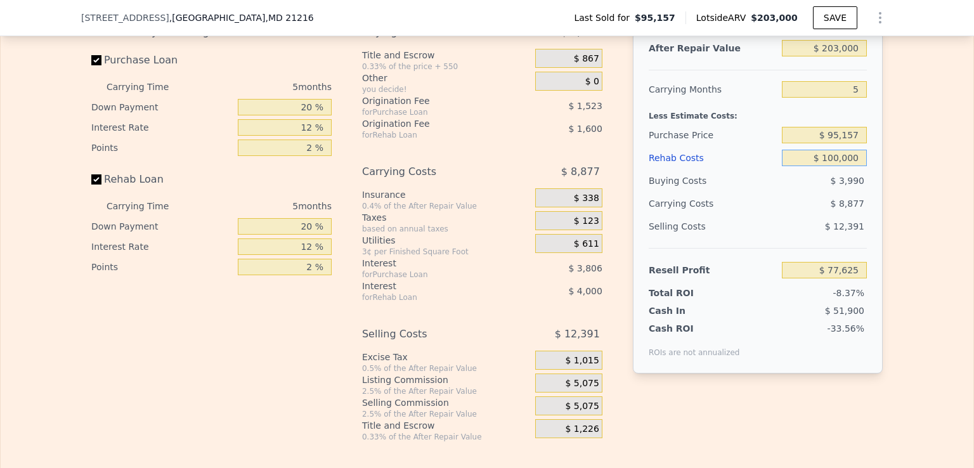
type input "-$ 17,415"
click at [835, 166] on input "$ 100,000" at bounding box center [824, 158] width 85 height 16
type input "$ 1,000"
type input "$ 87,129"
type input "$ 000"
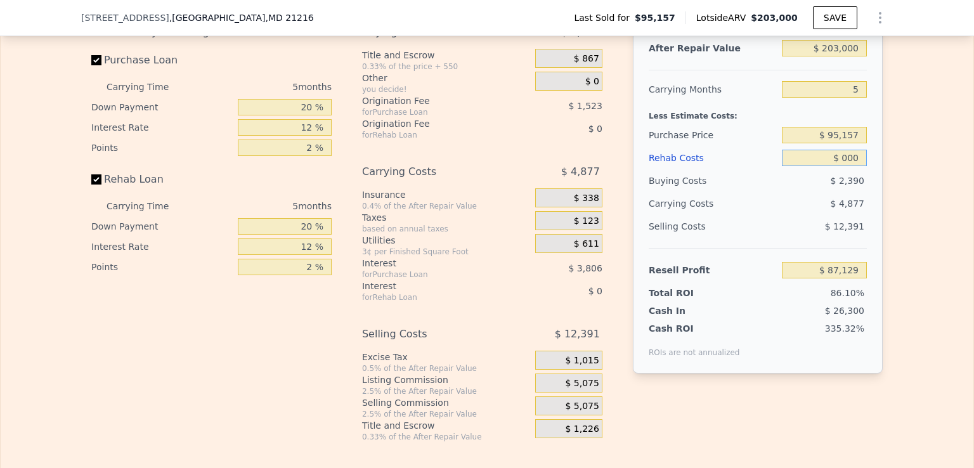
type input "$ 88,185"
type input "$ 6,000"
type input "$ 81,849"
type input "$ 000"
type input "$ 88,185"
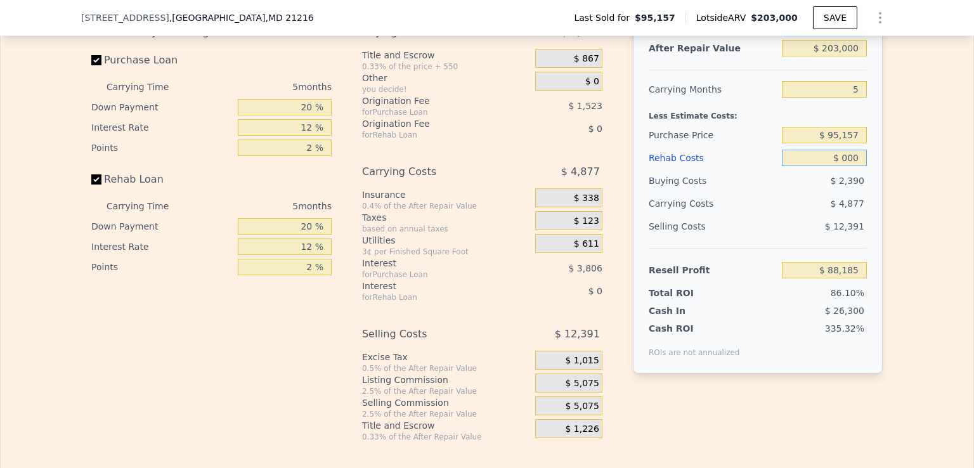
type input "$ 7,000"
type input "$ 80,793"
type input "$ 70,000"
type input "$ 14,265"
type input "$ 70,000"
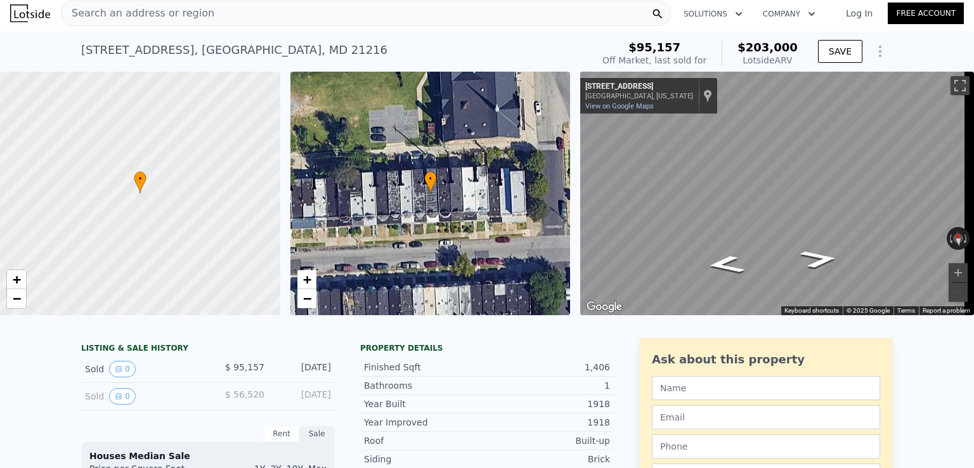
scroll to position [0, 0]
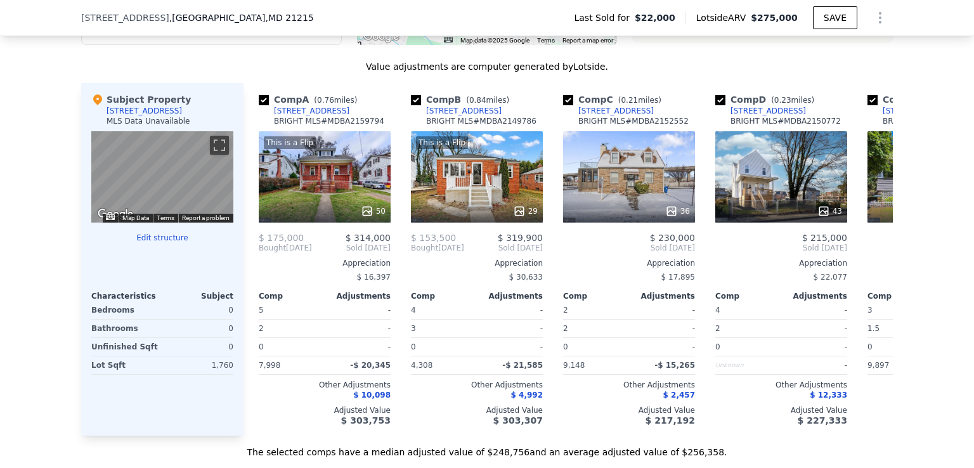
scroll to position [1207, 0]
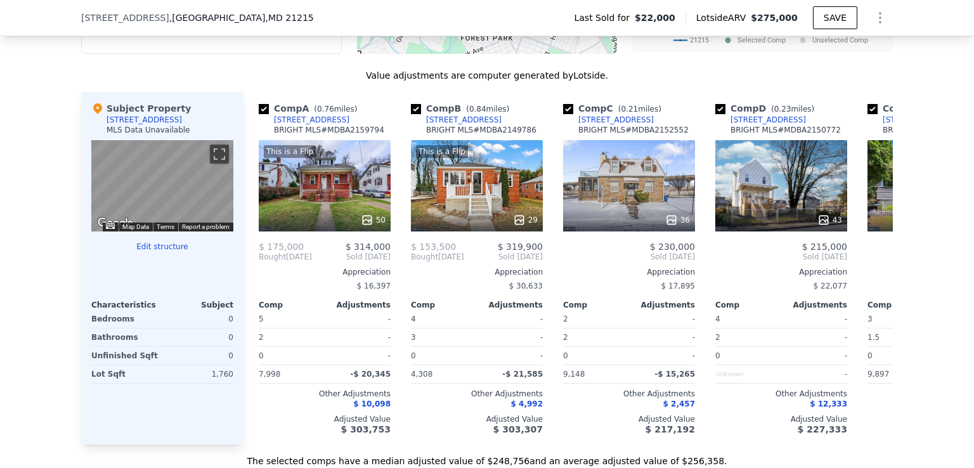
click at [152, 252] on button "Edit structure" at bounding box center [162, 247] width 142 height 10
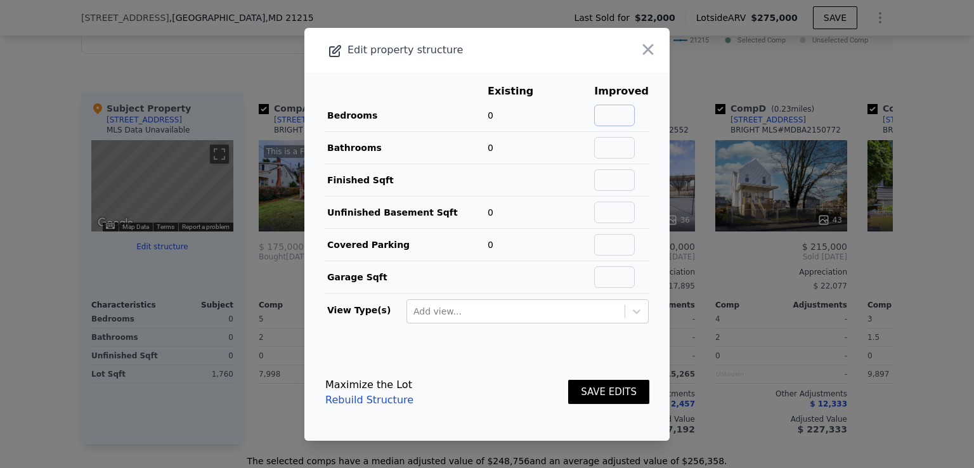
click at [609, 115] on input "text" at bounding box center [614, 116] width 41 height 22
type input "3"
click at [614, 145] on input "text" at bounding box center [614, 148] width 41 height 22
type input "2"
click at [618, 176] on input "text" at bounding box center [614, 180] width 41 height 22
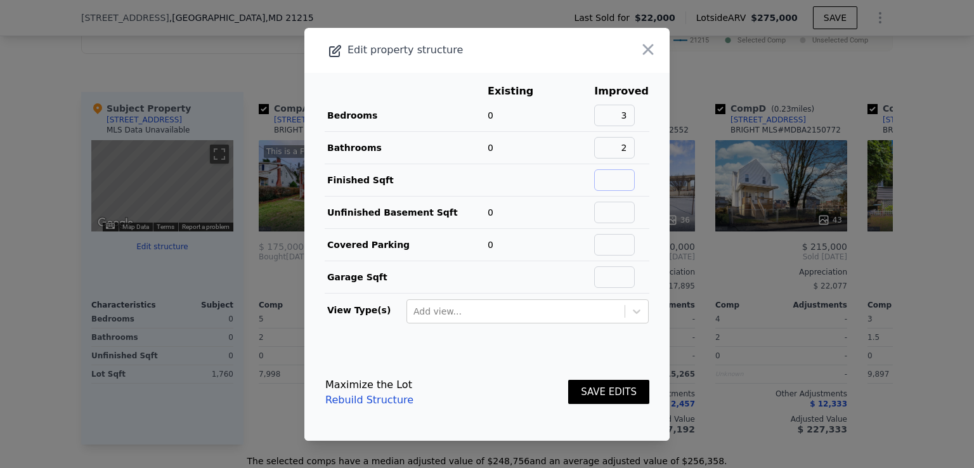
type input "1925"
click at [593, 387] on button "SAVE EDITS" at bounding box center [608, 392] width 81 height 25
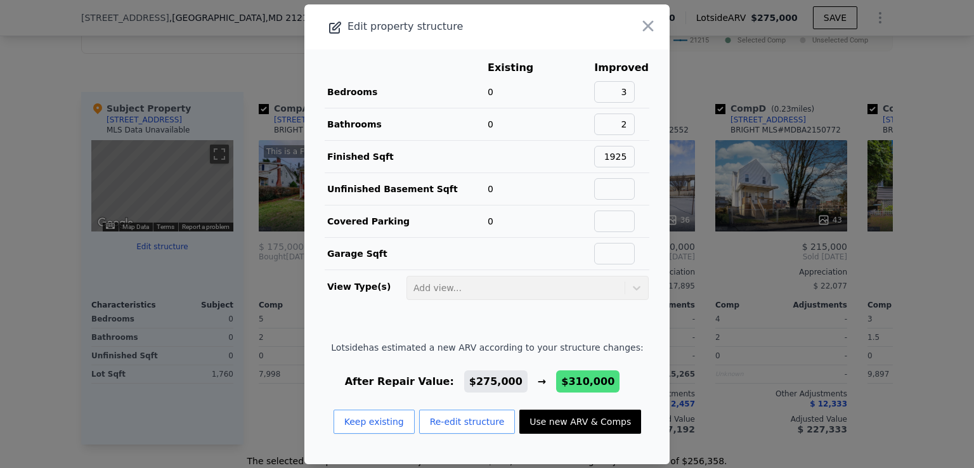
click at [538, 415] on button "Use new ARV & Comps" at bounding box center [580, 422] width 122 height 24
type input "6"
type input "0"
type input "5.5"
type input "1452"
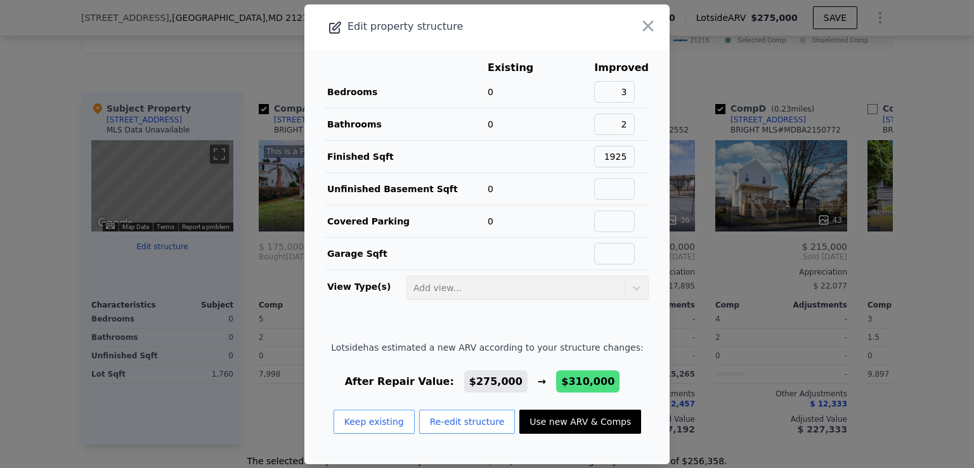
type input "2268"
type input "4308"
type input "11250"
checkbox input "false"
type input "$ 310,000"
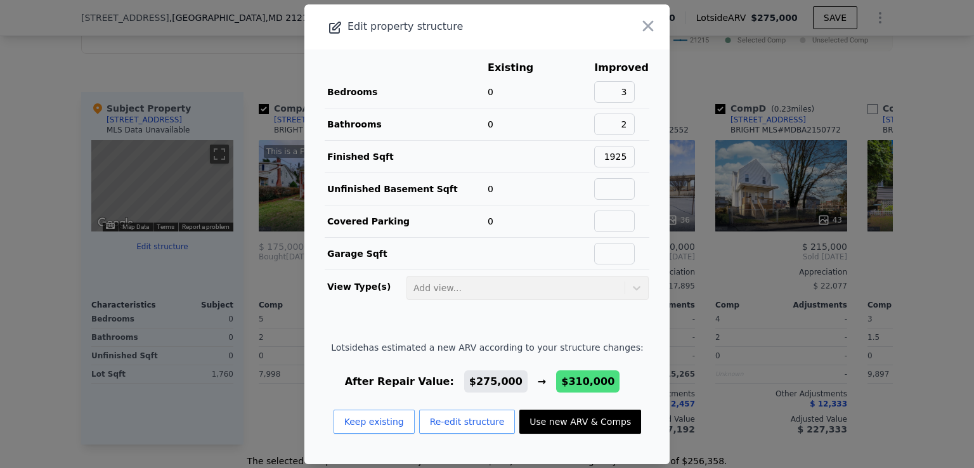
type input "$ 266,752"
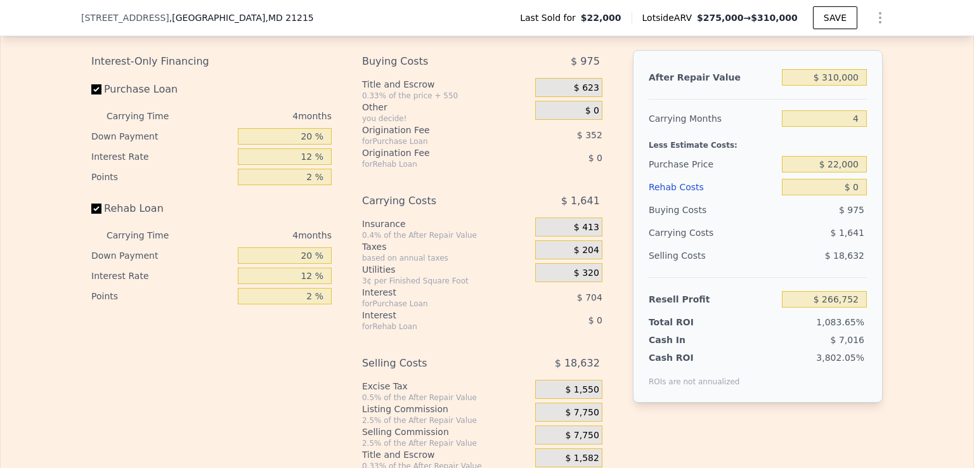
scroll to position [1832, 0]
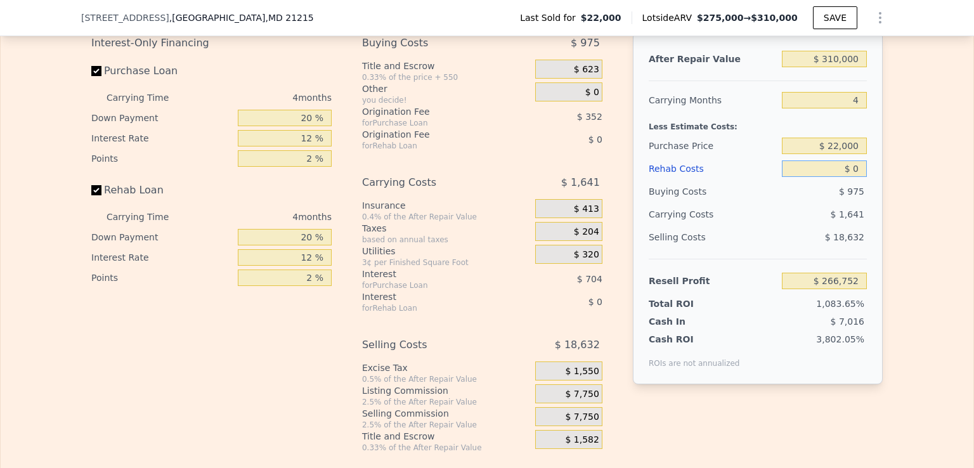
click at [847, 177] on input "$ 0" at bounding box center [824, 168] width 85 height 16
type input "$ 60"
type input "$ 266,691"
type input "$ 600"
type input "$ 266,122"
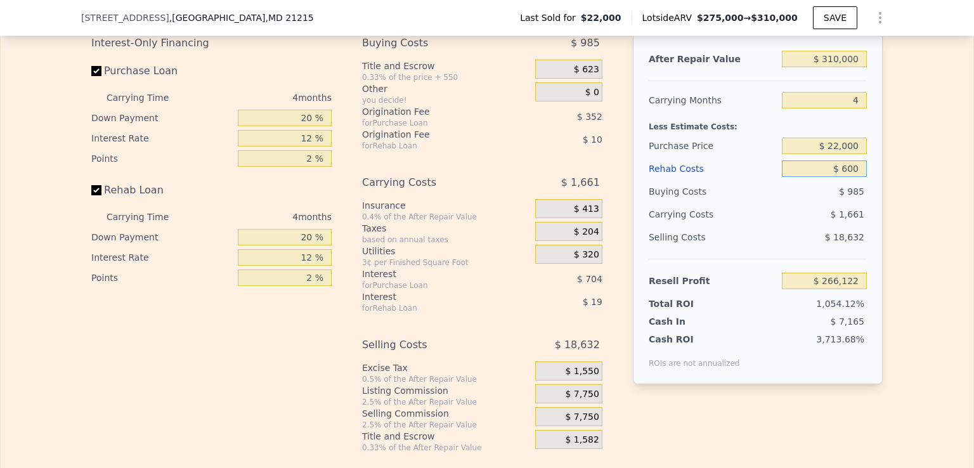
type input "$ 6,000"
type input "$ 260,464"
type input "$ 60,000"
type input "$ 203,872"
drag, startPoint x: 847, startPoint y: 185, endPoint x: 827, endPoint y: 162, distance: 30.6
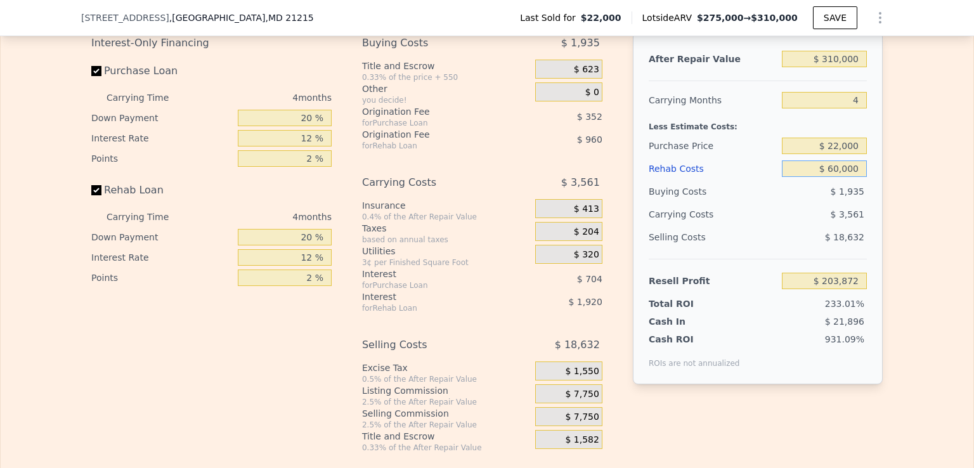
click at [827, 162] on div "After Repair Value $ 310,000 Carrying Months 4 Less Estimate Costs: Purchase Pr…" at bounding box center [758, 208] width 250 height 353
type input "$ 60,000"
click at [827, 154] on input "$ 22,000" at bounding box center [824, 146] width 85 height 16
type input "$ 165,000"
type input "$ 53,532"
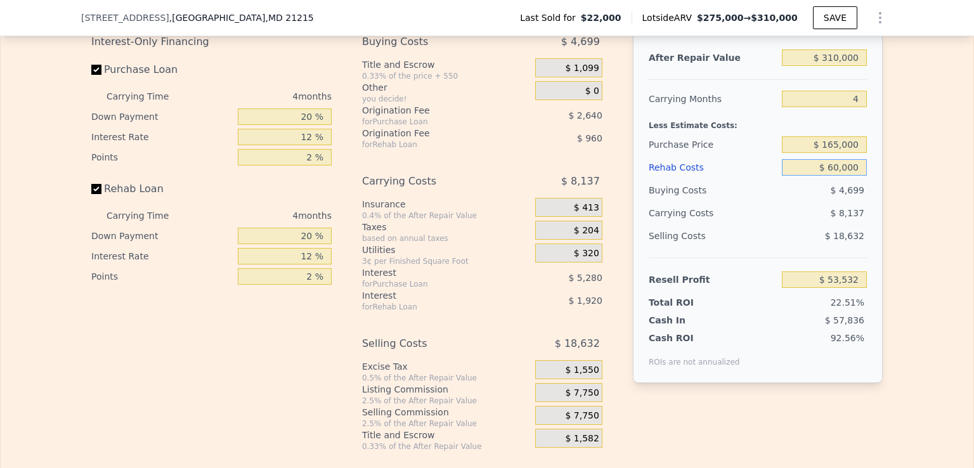
scroll to position [1829, 0]
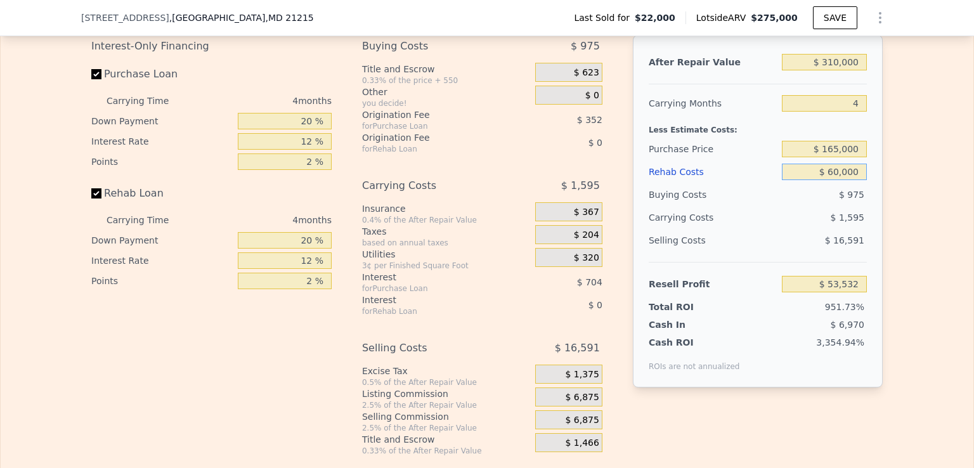
type input "2"
type input "5"
type input "1"
type input "4"
type input "1304"
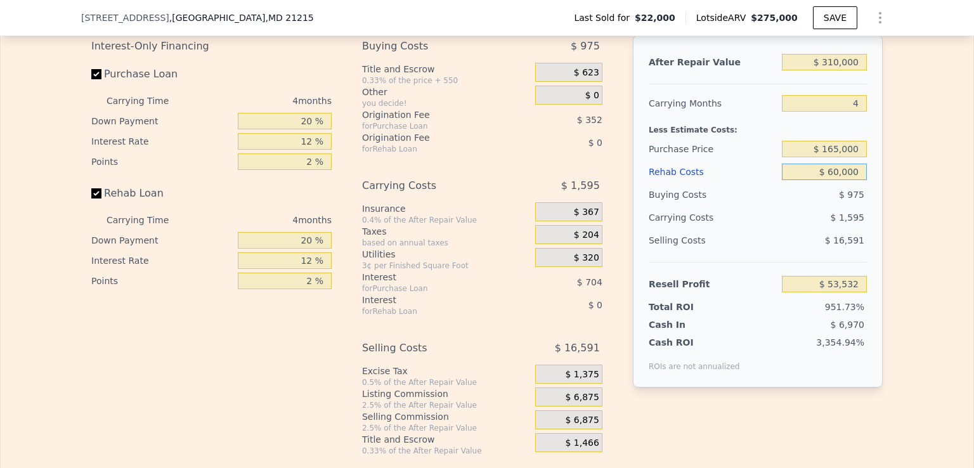
type input "1632"
type input "11896"
checkbox input "true"
type input "$ 275,000"
type input "$ 0"
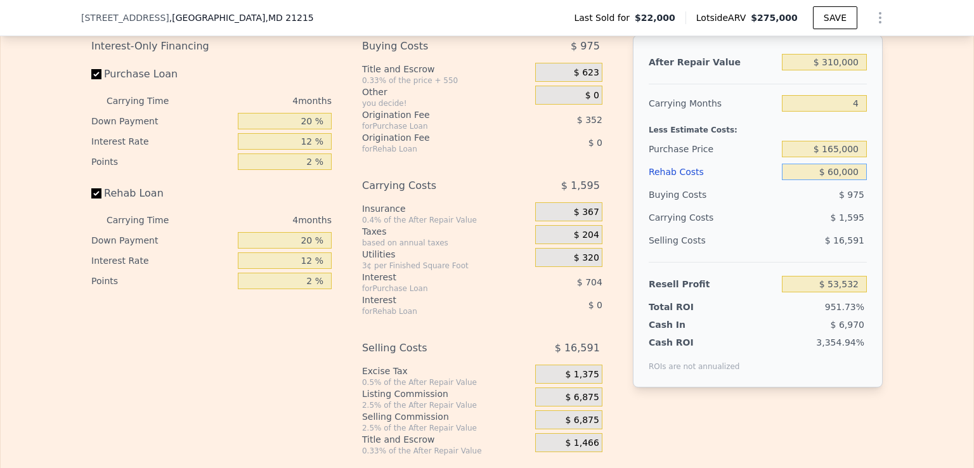
type input "$ 233,839"
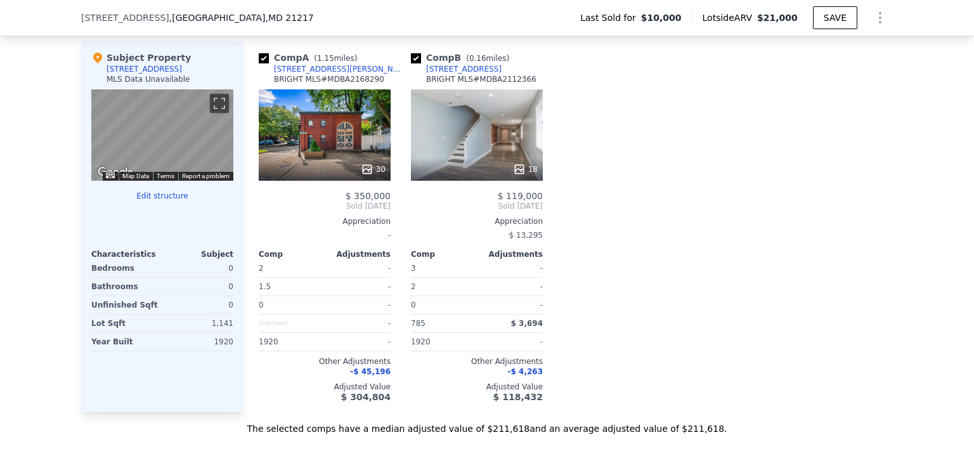
scroll to position [1235, 0]
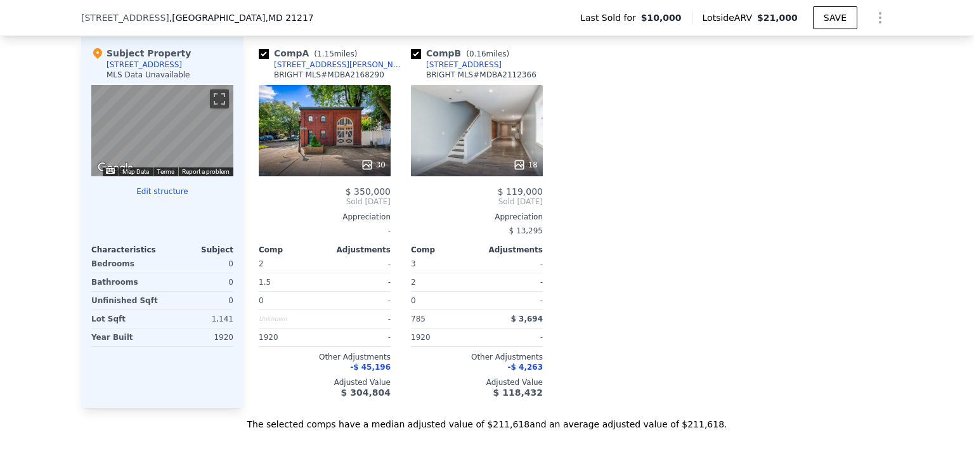
click at [145, 195] on button "Edit structure" at bounding box center [162, 191] width 142 height 10
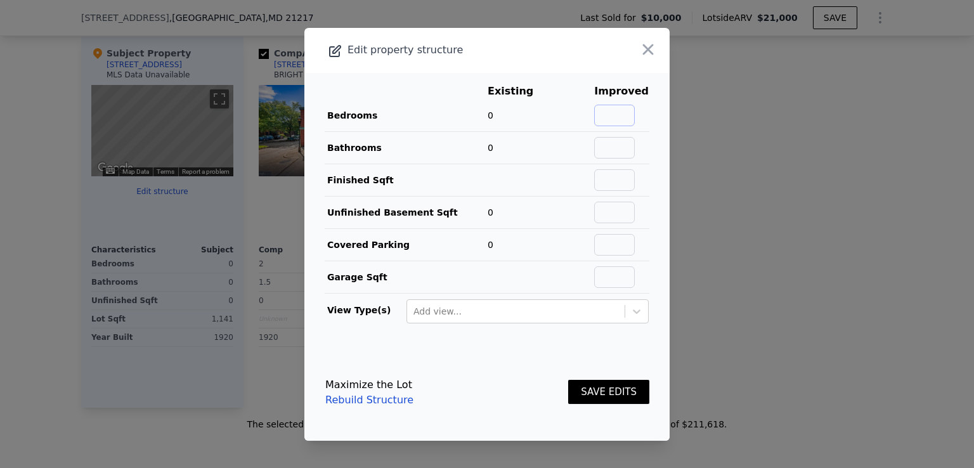
click at [614, 114] on input "text" at bounding box center [614, 116] width 41 height 22
type input "3"
click at [611, 145] on input "text" at bounding box center [614, 148] width 41 height 22
type input "2"
click at [619, 176] on input "text" at bounding box center [614, 180] width 41 height 22
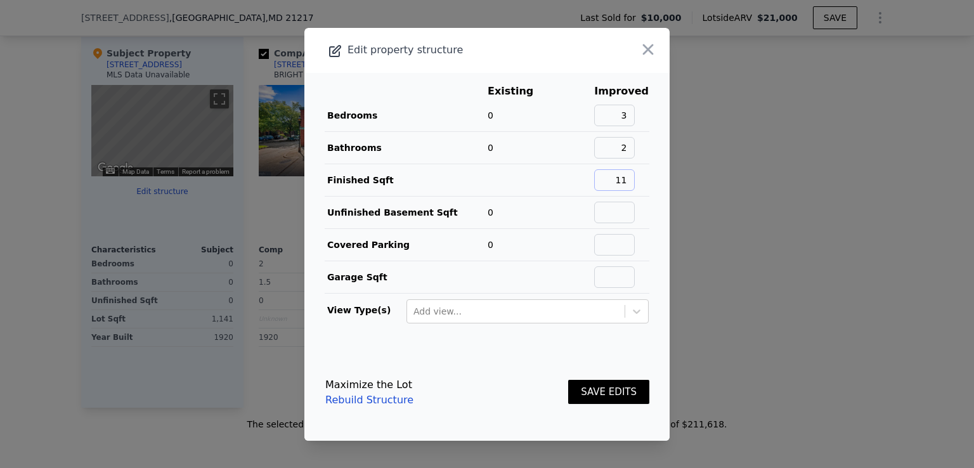
type input "1141"
click at [589, 393] on button "SAVE EDITS" at bounding box center [608, 392] width 81 height 25
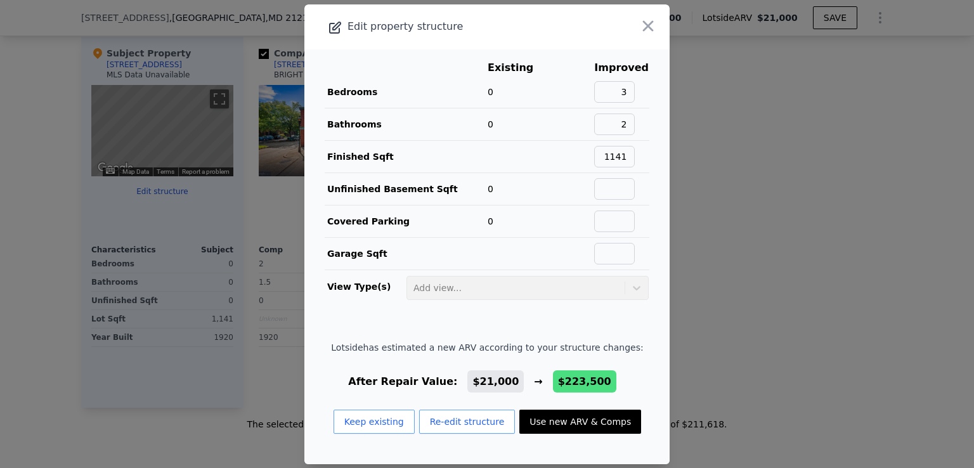
click at [561, 417] on button "Use new ARV & Comps" at bounding box center [580, 422] width 122 height 24
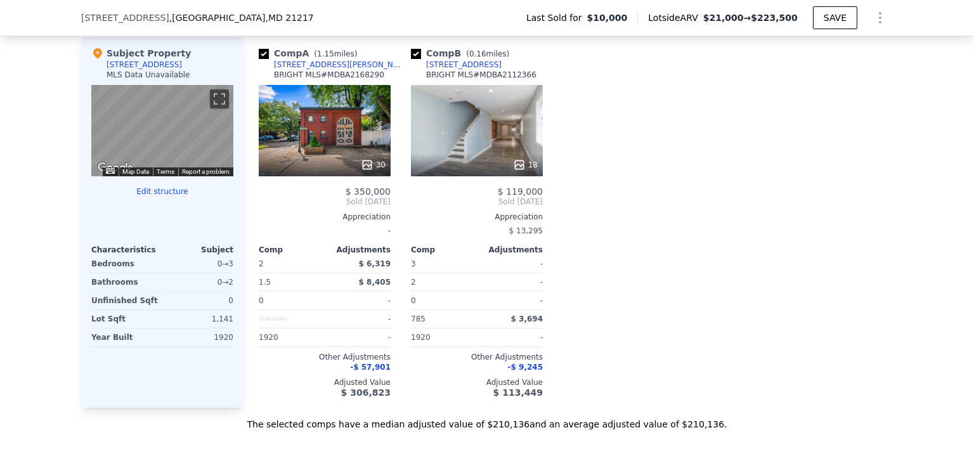
type input "$ 223,500"
type input "$ 197,797"
type input "$ 21,000"
type input "$ 7,448"
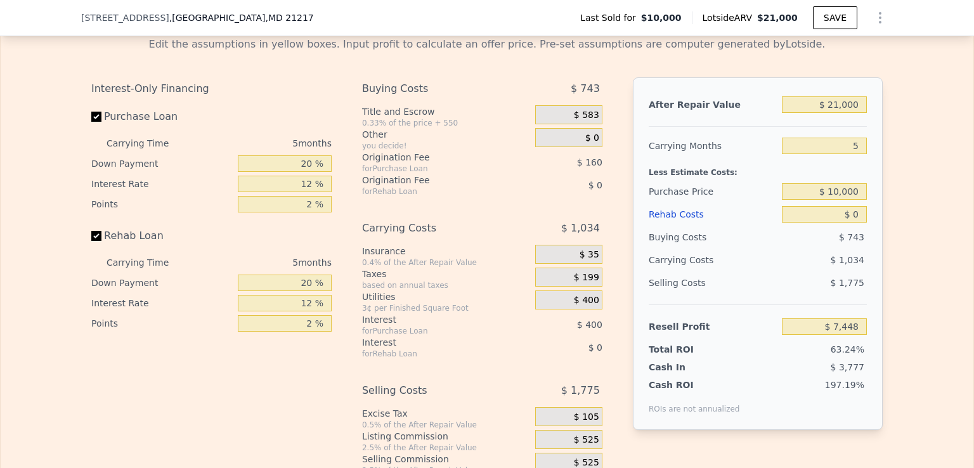
scroll to position [1768, 0]
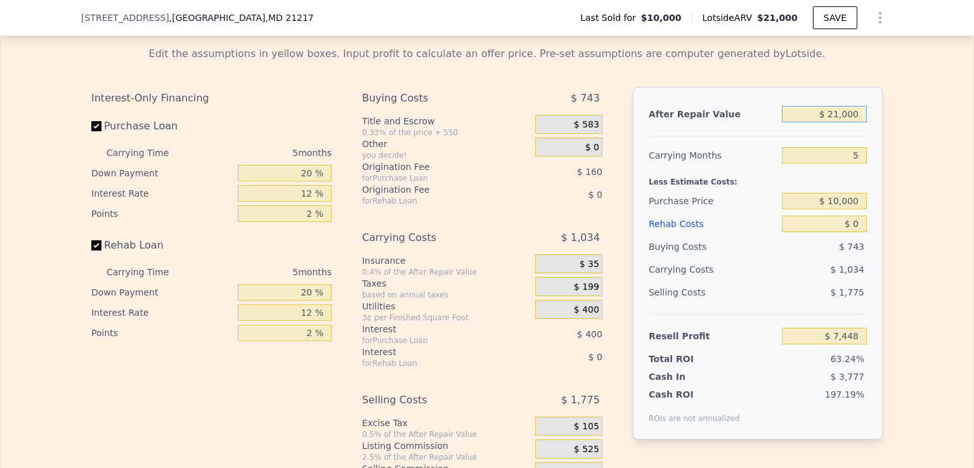
click at [832, 121] on input "$ 21,000" at bounding box center [824, 114] width 85 height 16
type input "$ 221,000"
type input "$ 195,449"
type input "$ 221,000"
drag, startPoint x: 830, startPoint y: 208, endPoint x: 837, endPoint y: 207, distance: 7.7
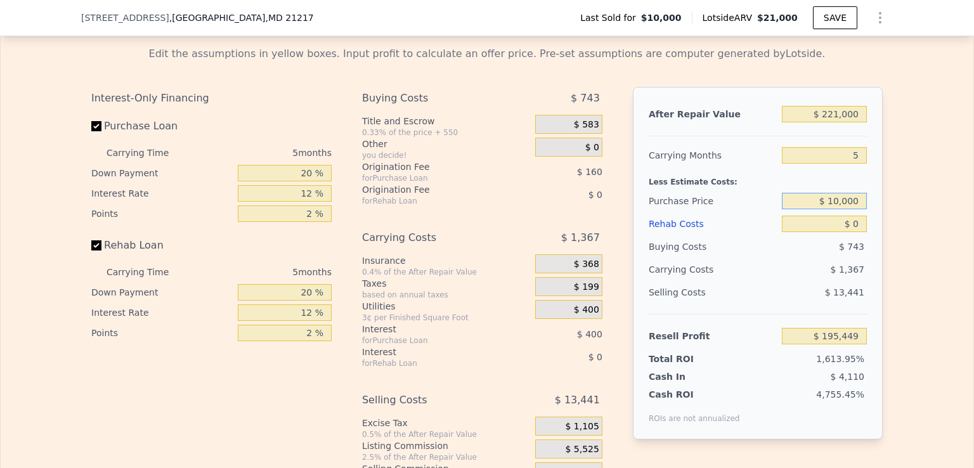
click at [837, 207] on input "$ 10,000" at bounding box center [824, 201] width 85 height 16
type input "$ 31,000"
click at [847, 232] on input "$ 0" at bounding box center [824, 224] width 85 height 16
type input "$ 173,203"
type input "$ 10"
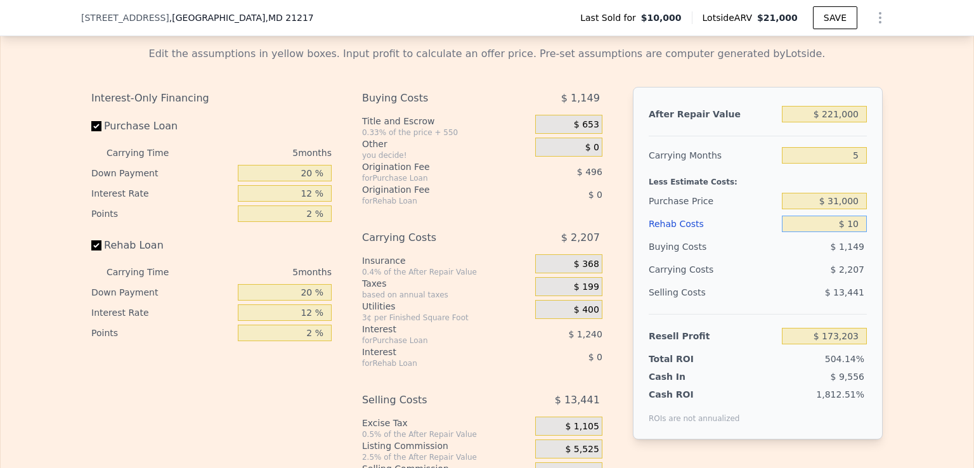
type input "$ 173,193"
type input "$ 120"
type input "$ 173,076"
type input "$ 1,250"
type input "$ 171,883"
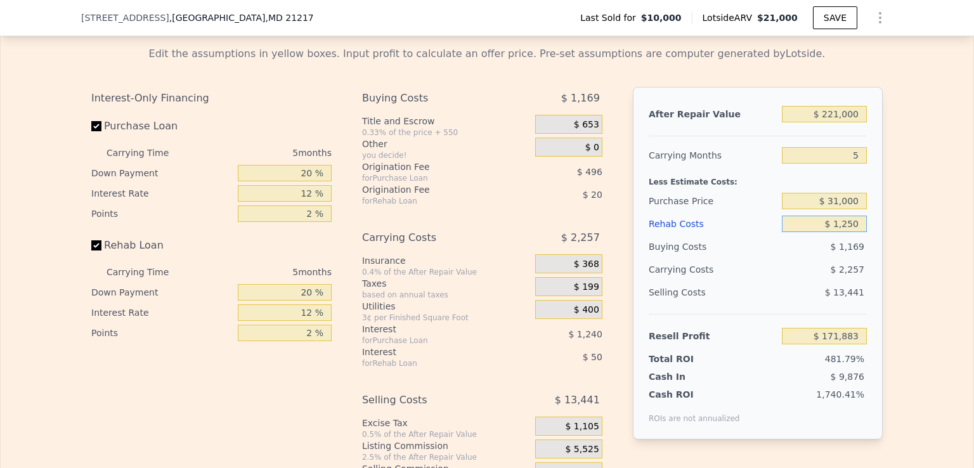
type input "$ 12,500"
type input "$ 160,003"
type input "$ 125,000"
type input "$ 41,203"
type input "$ 125,000"
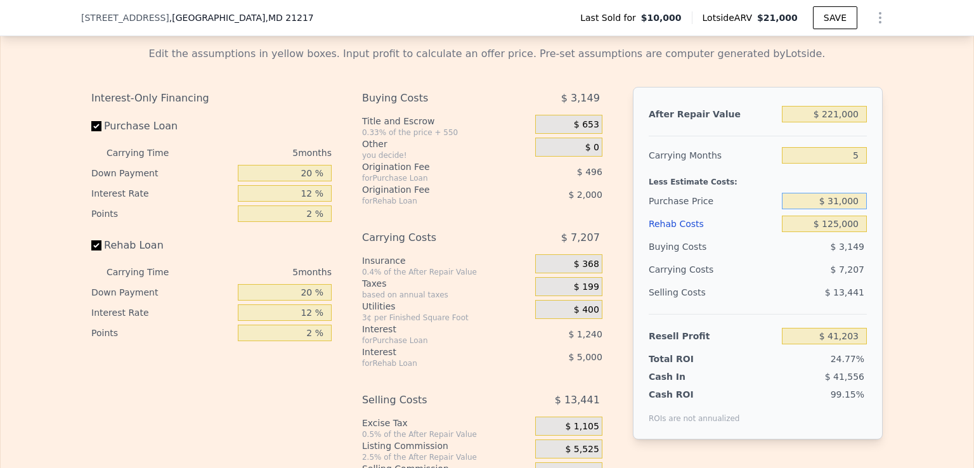
click at [832, 209] on input "$ 31,000" at bounding box center [824, 201] width 85 height 16
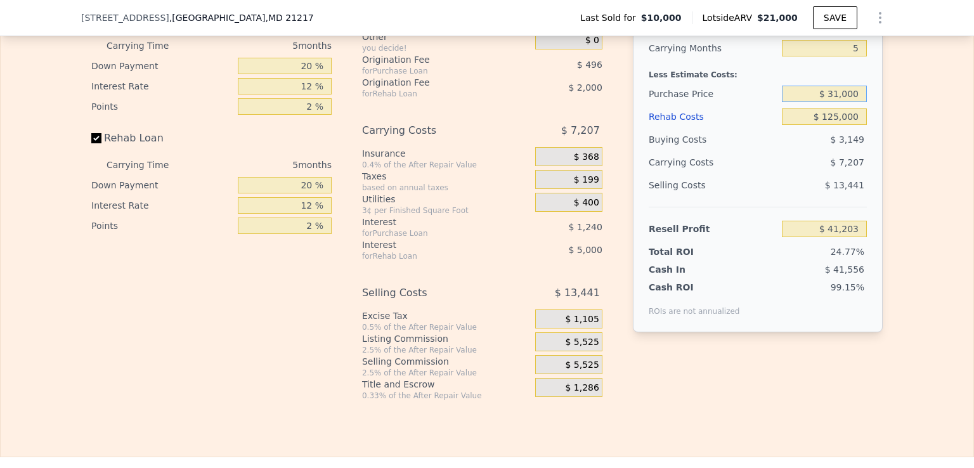
scroll to position [1890, 0]
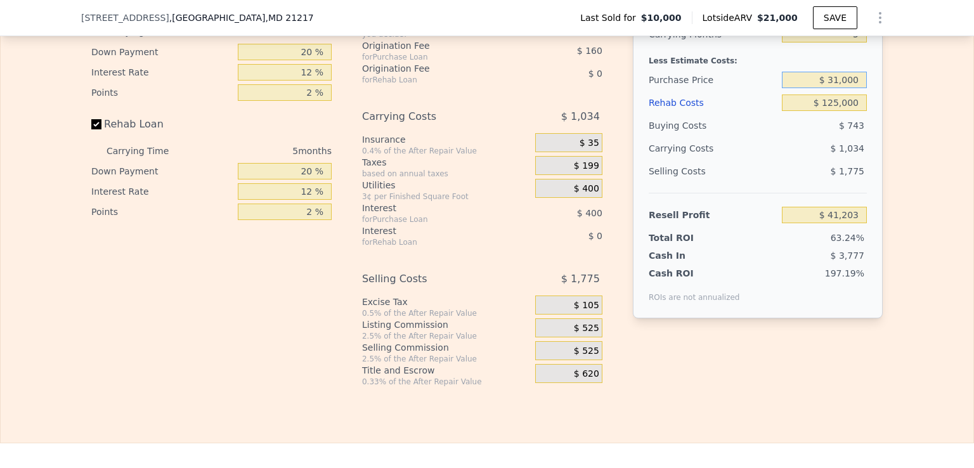
type input "$ 21,000"
type input "$ 0"
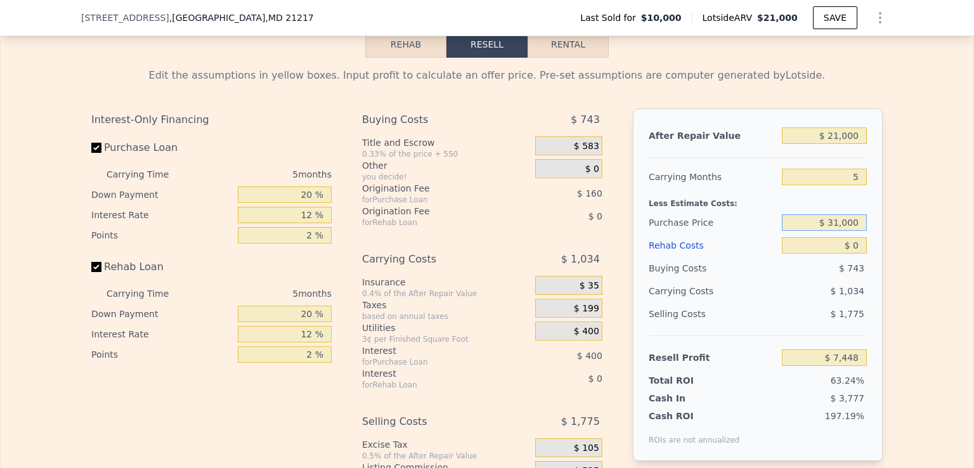
scroll to position [1765, 0]
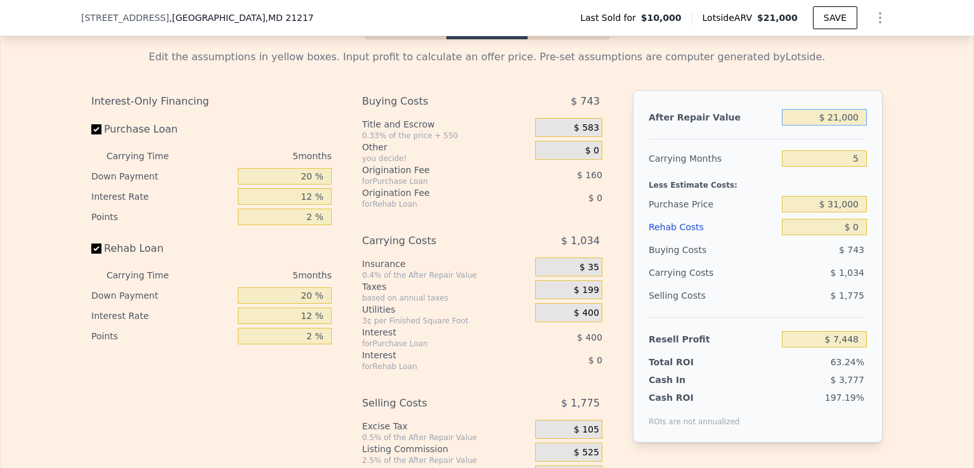
type input "-$ 14,798"
click at [833, 124] on input "$ 21,000" at bounding box center [824, 117] width 85 height 16
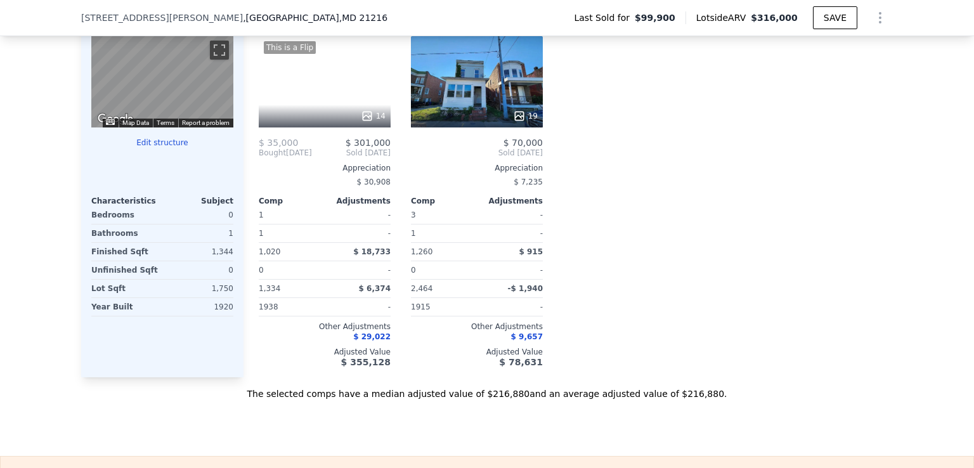
scroll to position [1340, 0]
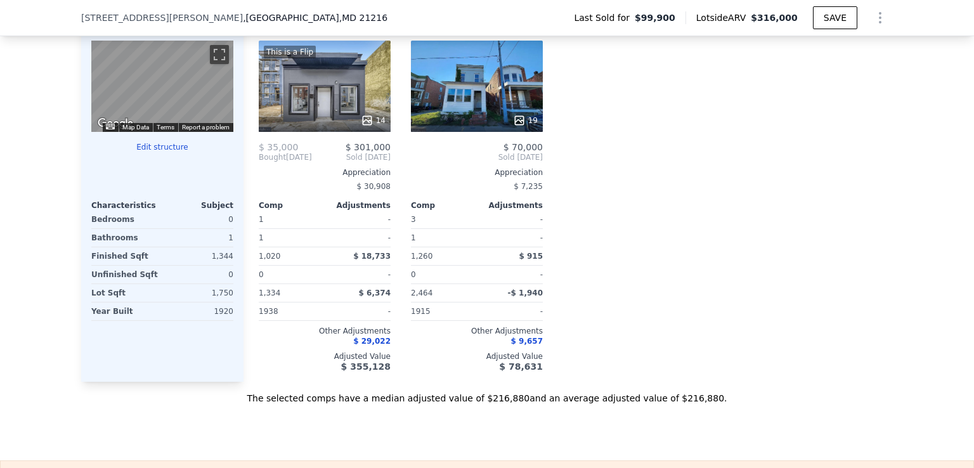
click at [146, 152] on button "Edit structure" at bounding box center [162, 147] width 142 height 10
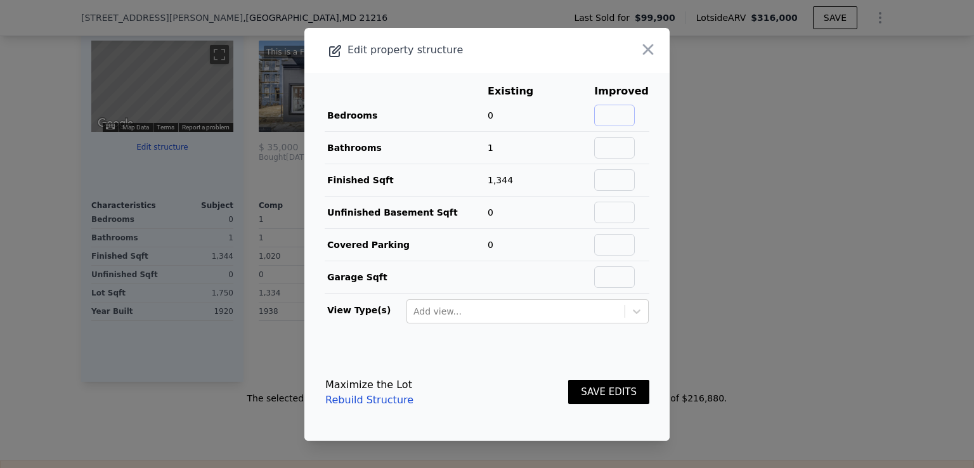
click at [620, 117] on input "text" at bounding box center [614, 116] width 41 height 22
type input "3"
click at [623, 150] on input "text" at bounding box center [614, 148] width 41 height 22
type input "1"
click at [658, 179] on main "Existing Improved Bedrooms 0 3 Bathrooms 1 0% 1 Finished Sqft 1,344 Unfinished …" at bounding box center [486, 208] width 365 height 271
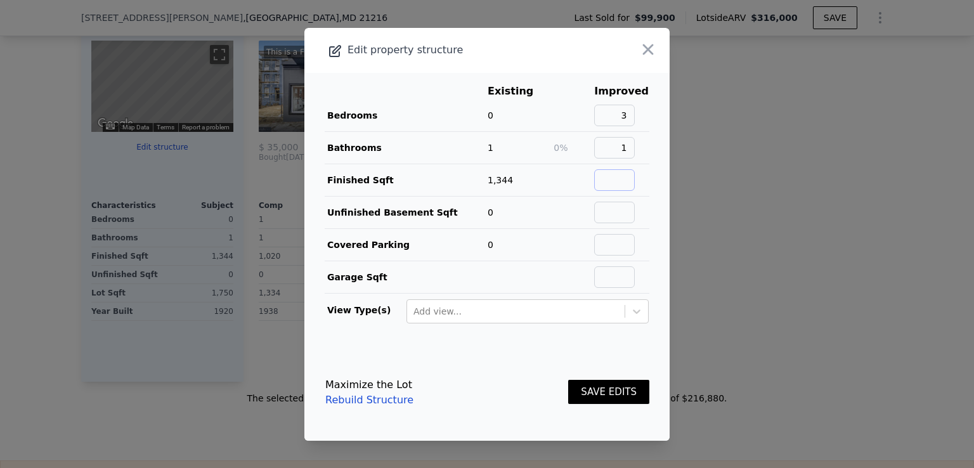
click at [617, 181] on input "text" at bounding box center [614, 180] width 41 height 22
type input "1344"
click at [613, 214] on input "text" at bounding box center [614, 213] width 41 height 22
type input "670"
click at [594, 391] on button "SAVE EDITS" at bounding box center [608, 392] width 81 height 25
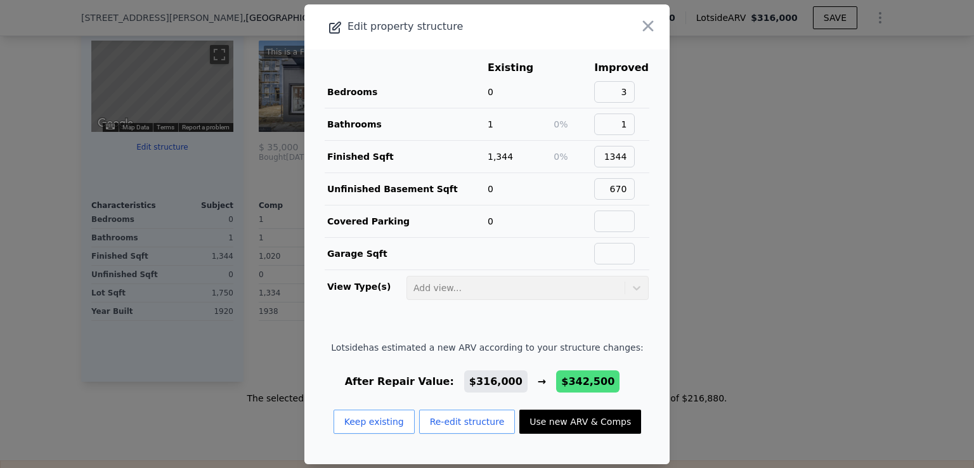
click at [561, 416] on button "Use new ARV & Comps" at bounding box center [580, 422] width 122 height 24
type input "$ 342,500"
type input "$ 214,219"
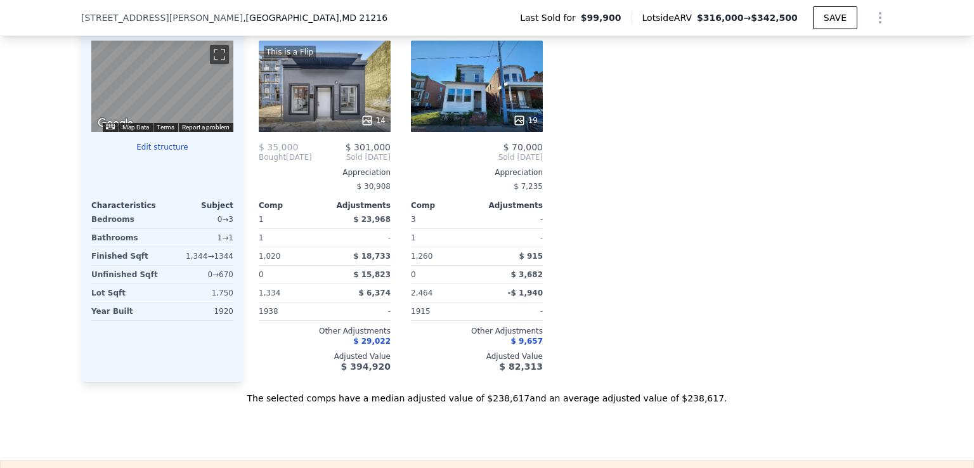
type input "$ 316,000"
type input "$ 189,311"
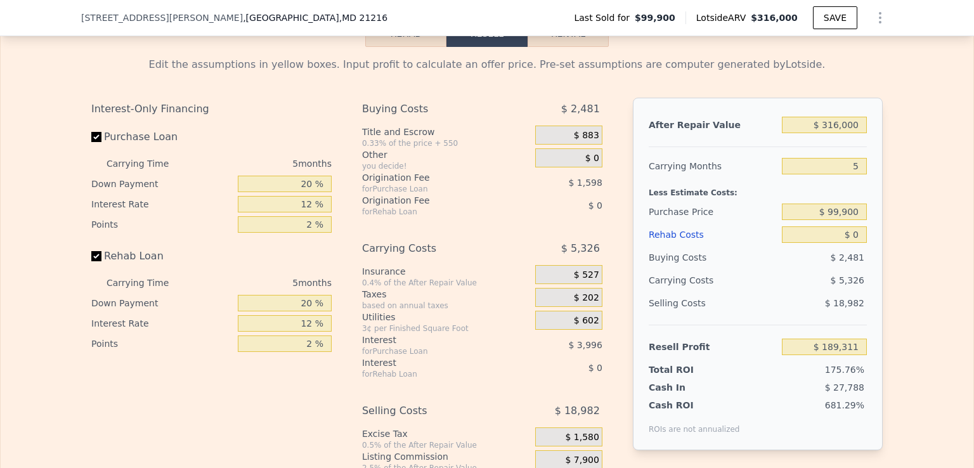
scroll to position [1832, 0]
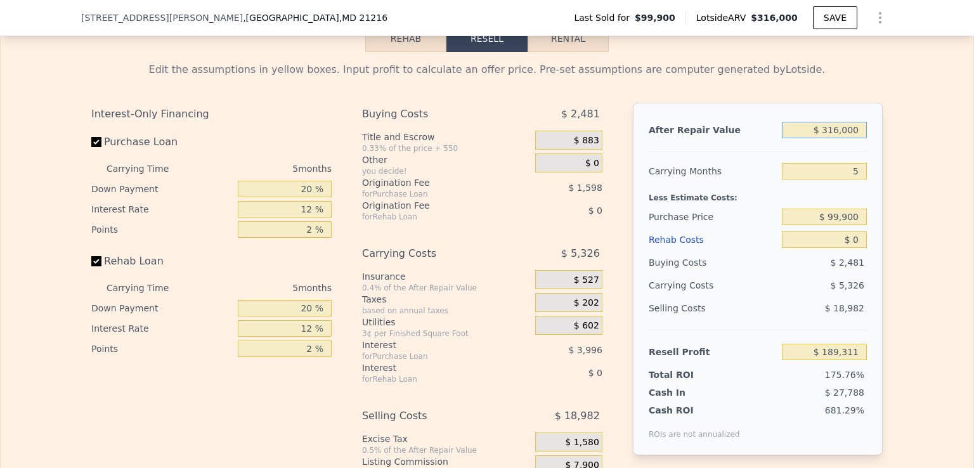
click at [838, 134] on input "$ 316,000" at bounding box center [824, 130] width 85 height 16
type input "$ 3,000"
type input "-$ 104,910"
type input "$ 33,000"
type input "-$ 76,710"
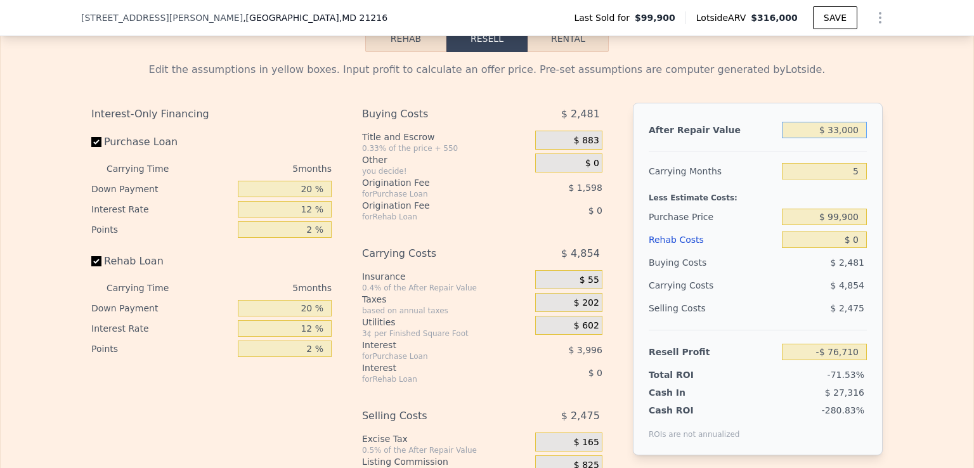
type input "$ 330,000"
type input "$ 202,471"
type input "$ 330,000"
click at [847, 242] on input "$ 0" at bounding box center [824, 240] width 85 height 16
type input "$ 70"
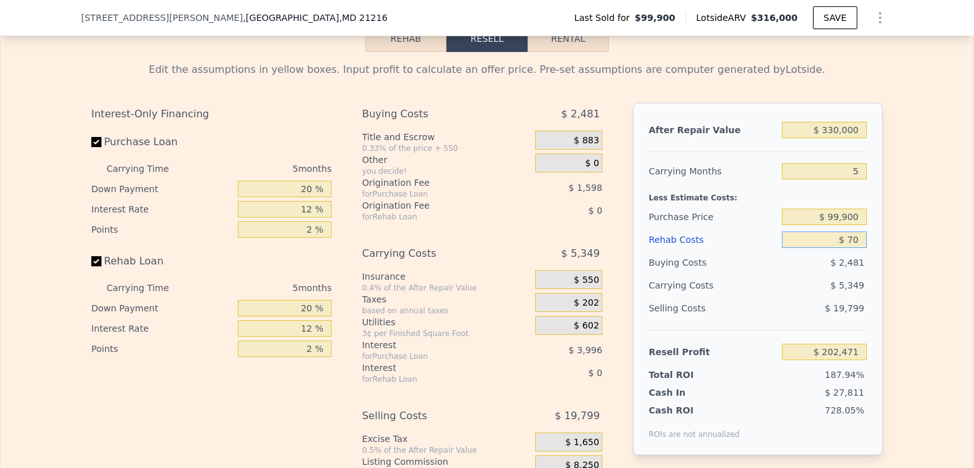
type input "$ 202,395"
type input "$ 750"
type input "$ 201,679"
type input "$ 7,500"
type input "$ 194,551"
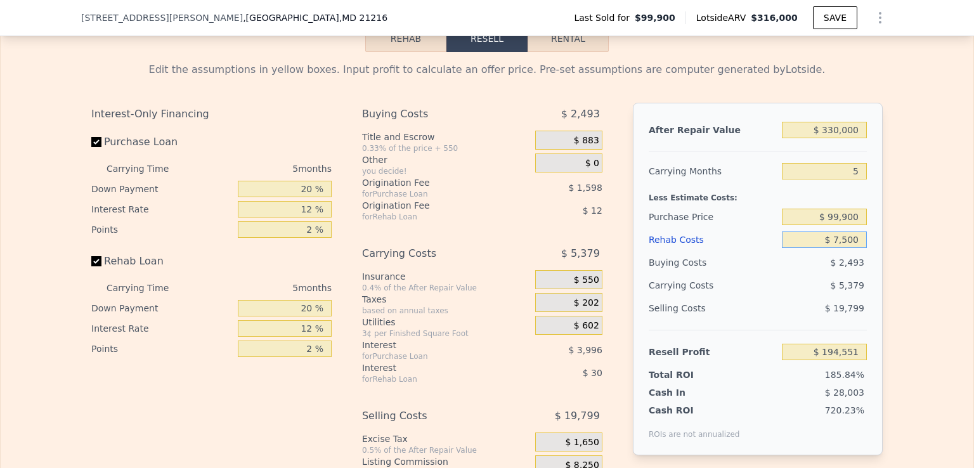
type input "$ 75,000"
type input "$ 123,271"
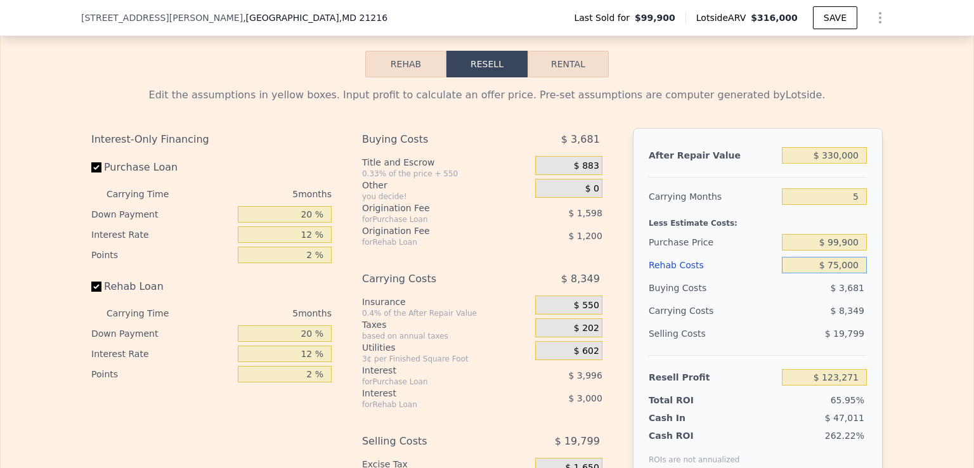
scroll to position [1825, 0]
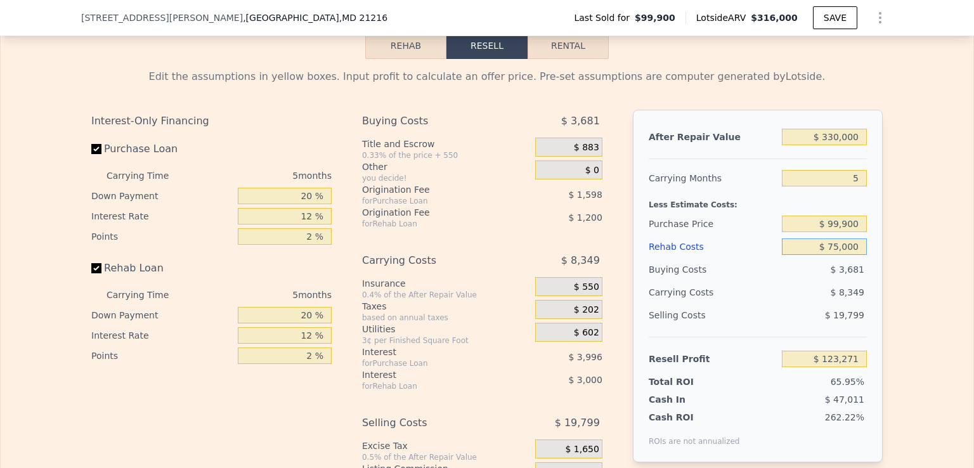
type input "$ 75,000"
type input "$ 316,000"
type input "$ 0"
type input "$ 189,311"
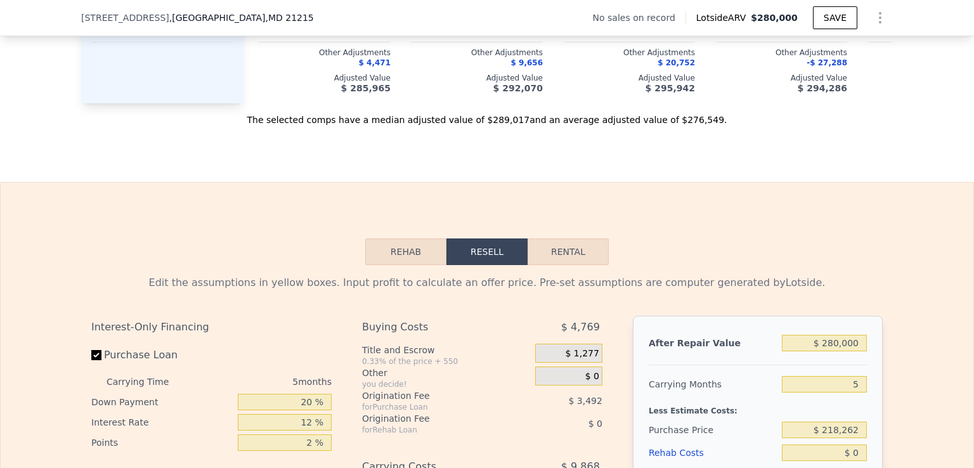
scroll to position [1530, 0]
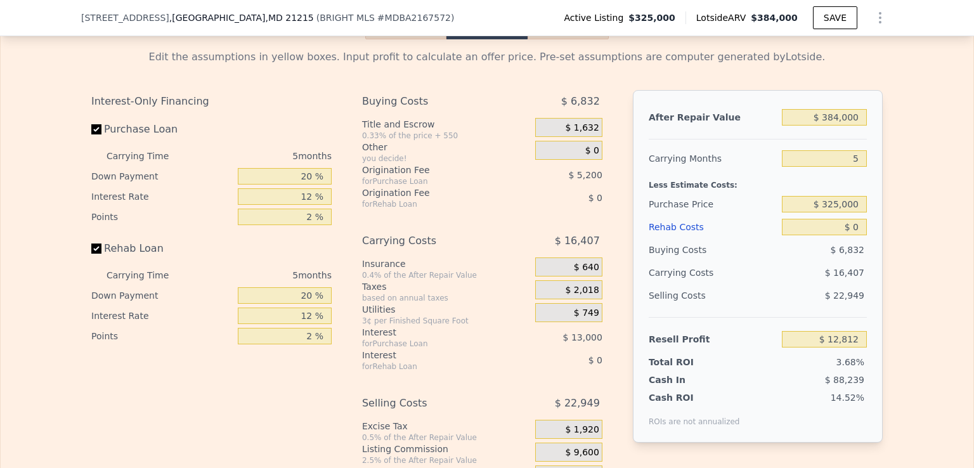
scroll to position [1667, 0]
